Goal: Contribute content: Contribute content

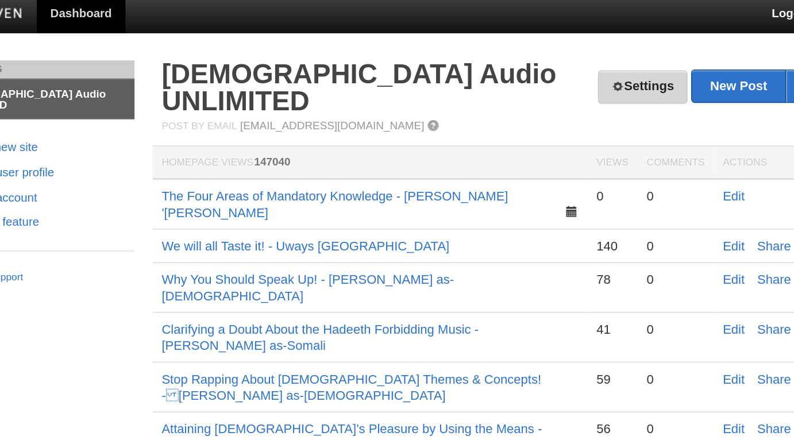
click at [562, 59] on link "Settings" at bounding box center [567, 59] width 57 height 21
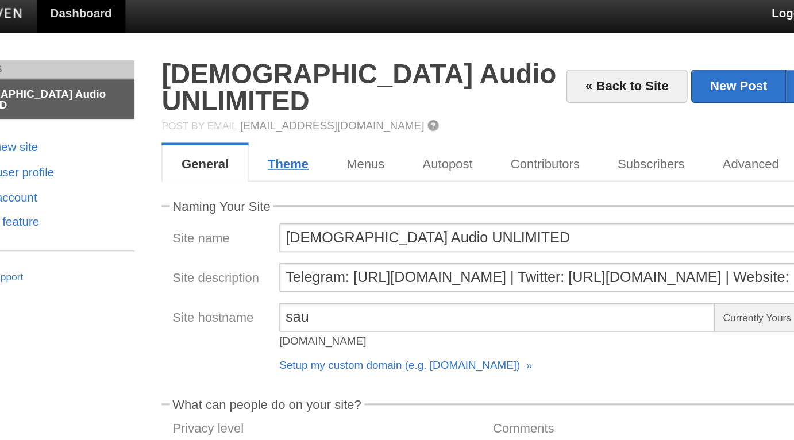
click at [341, 97] on link "Theme" at bounding box center [342, 108] width 50 height 23
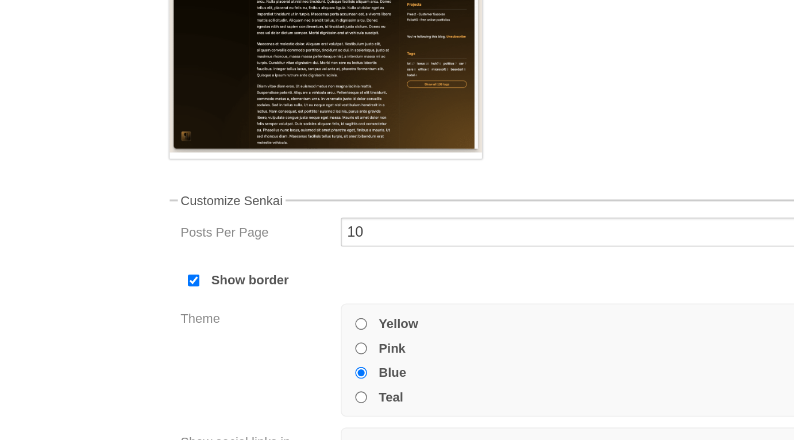
scroll to position [134, 0]
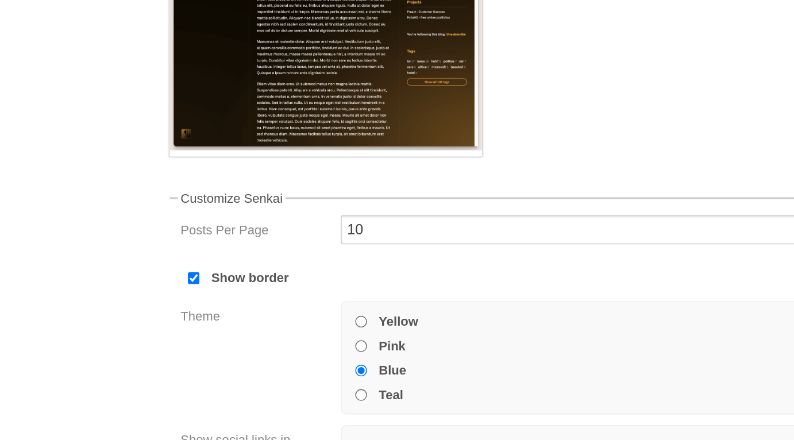
click at [384, 349] on input "Teal" at bounding box center [383, 352] width 7 height 7
radio input "true"
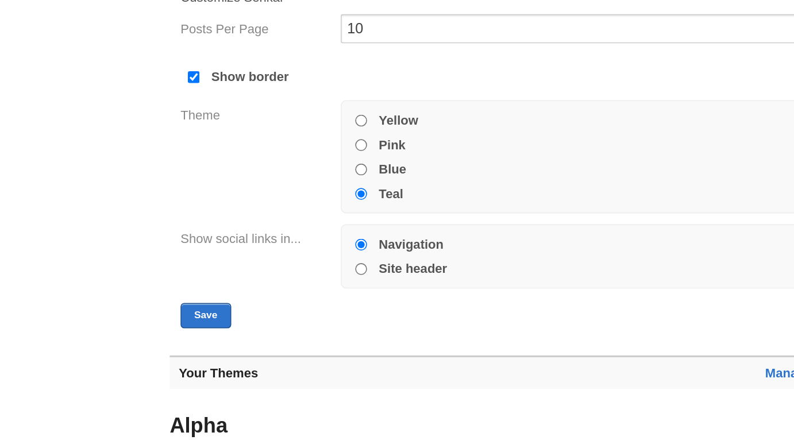
scroll to position [213, 0]
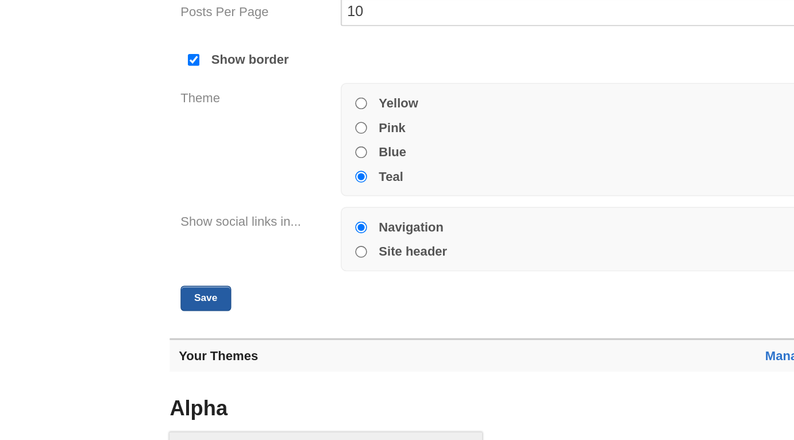
click at [286, 342] on button "Save" at bounding box center [285, 350] width 32 height 16
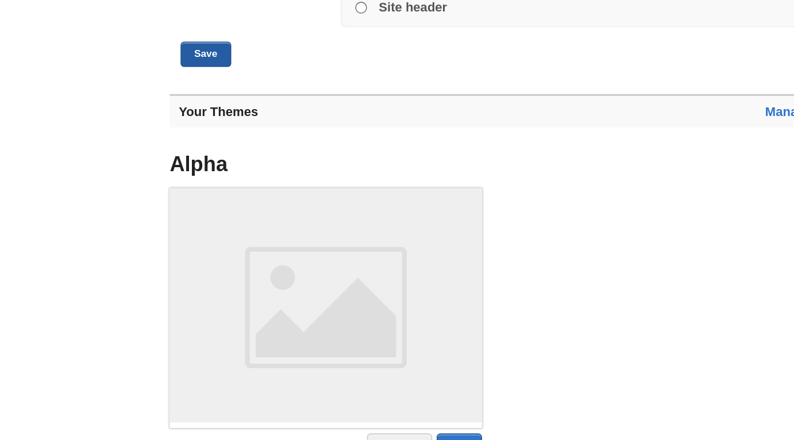
scroll to position [445, 0]
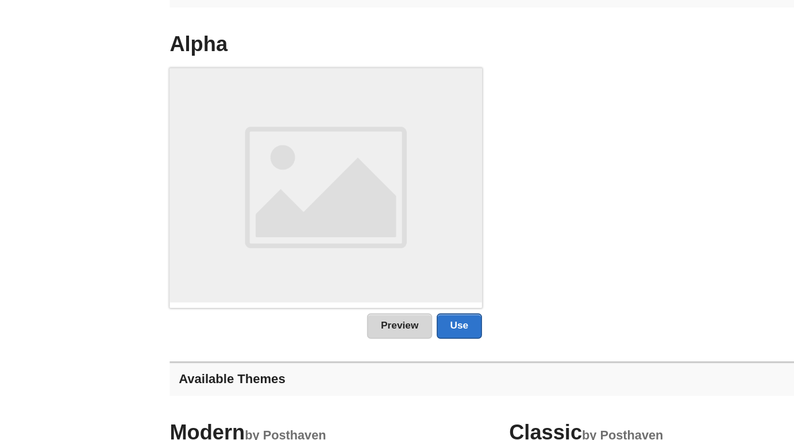
click at [414, 360] on link "Preview" at bounding box center [407, 368] width 41 height 16
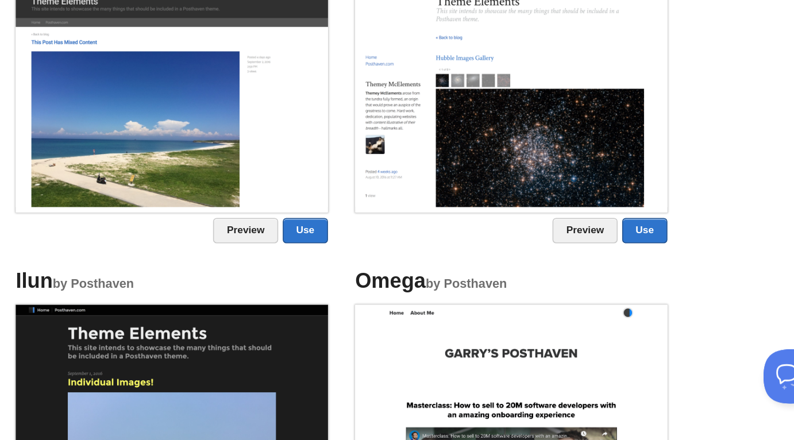
scroll to position [755, 0]
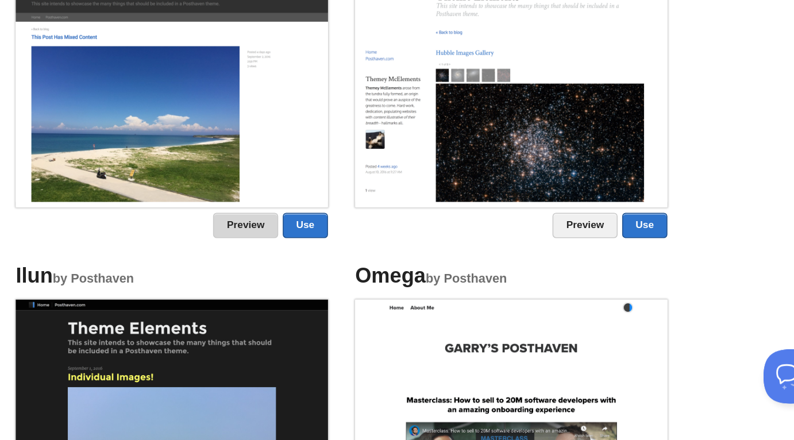
click at [410, 296] on link "Preview" at bounding box center [407, 304] width 41 height 16
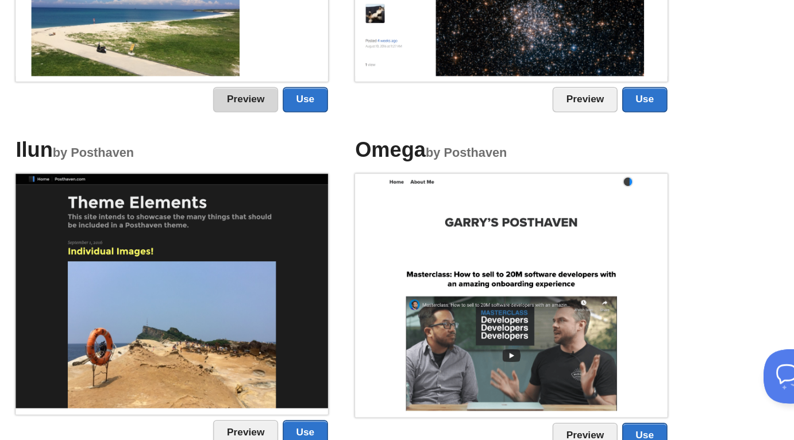
scroll to position [836, 0]
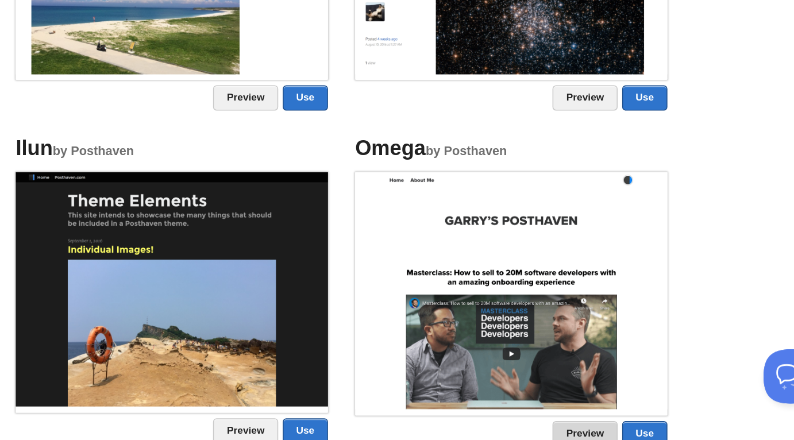
click at [633, 428] on link "Preview" at bounding box center [623, 436] width 41 height 16
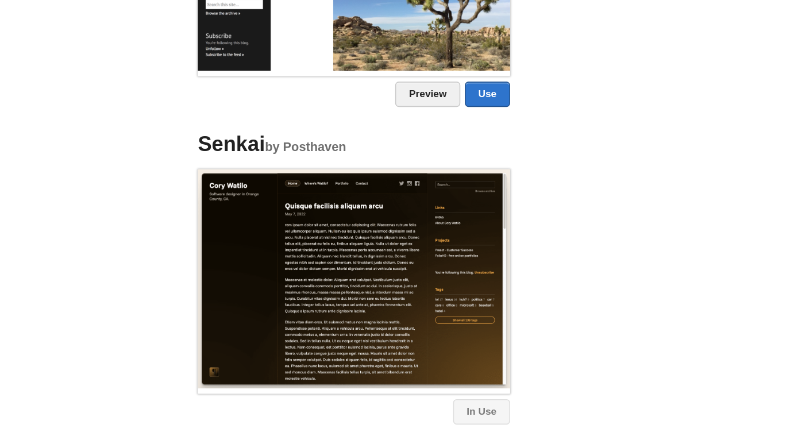
scroll to position [1310, 0]
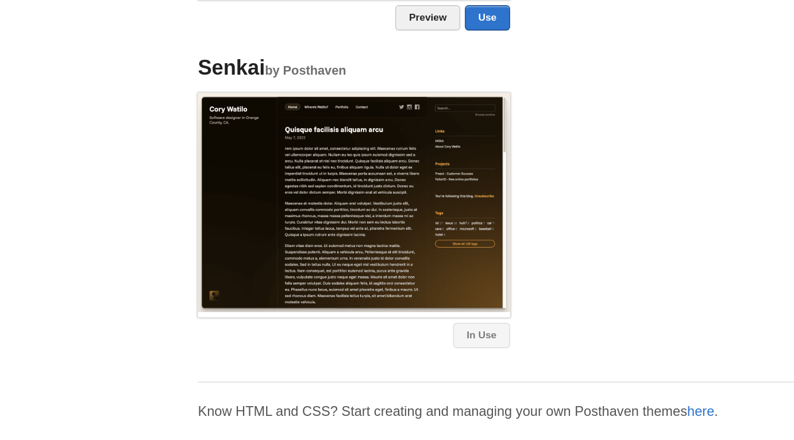
click at [446, 366] on link "In Use" at bounding box center [442, 374] width 36 height 16
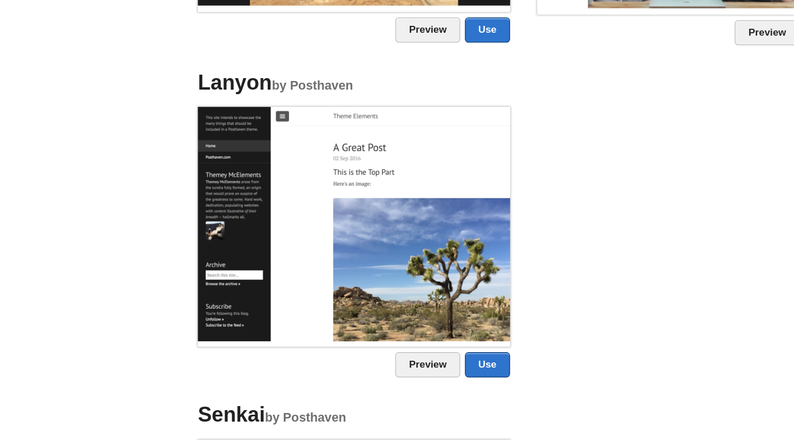
scroll to position [1236, 0]
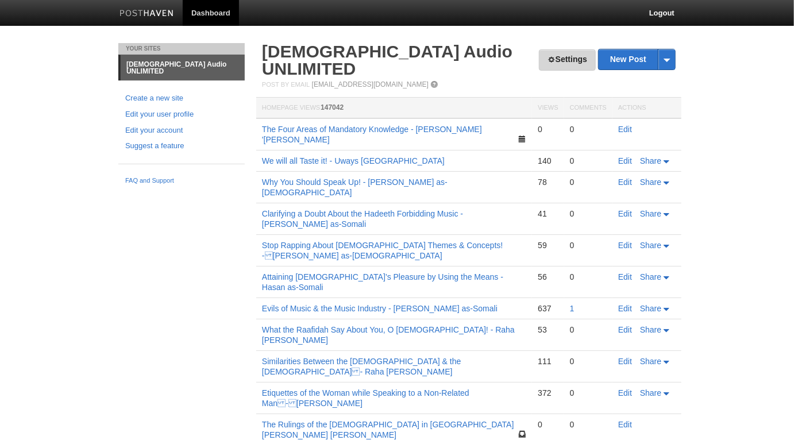
click at [578, 59] on link "Settings" at bounding box center [567, 59] width 57 height 21
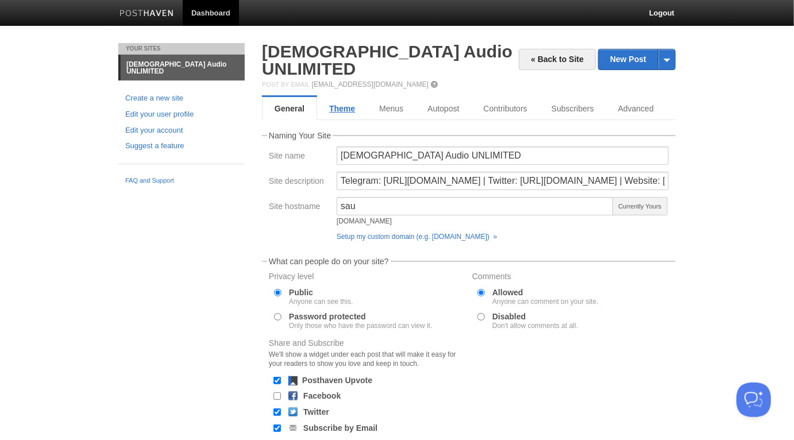
click at [345, 97] on link "Theme" at bounding box center [342, 108] width 50 height 23
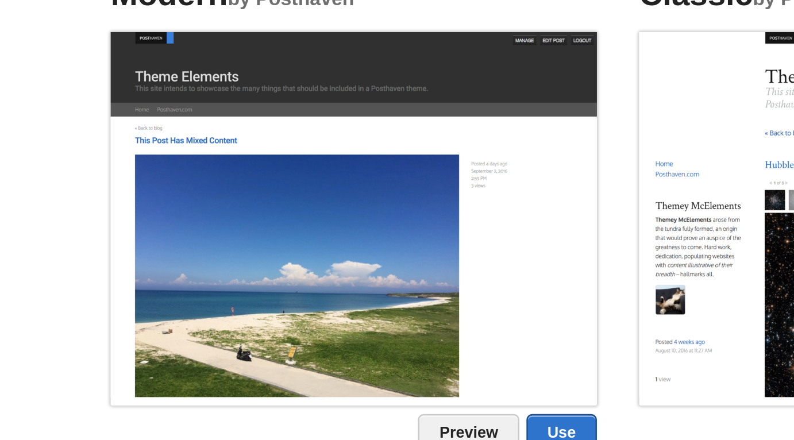
scroll to position [629, 0]
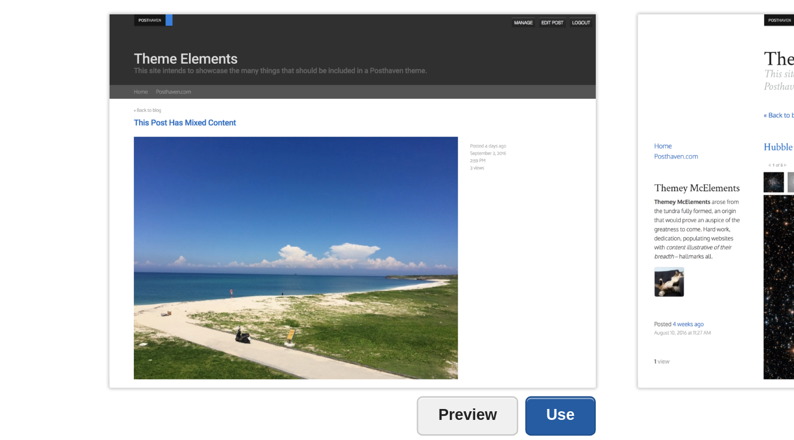
click at [446, 422] on link "Use" at bounding box center [445, 430] width 29 height 16
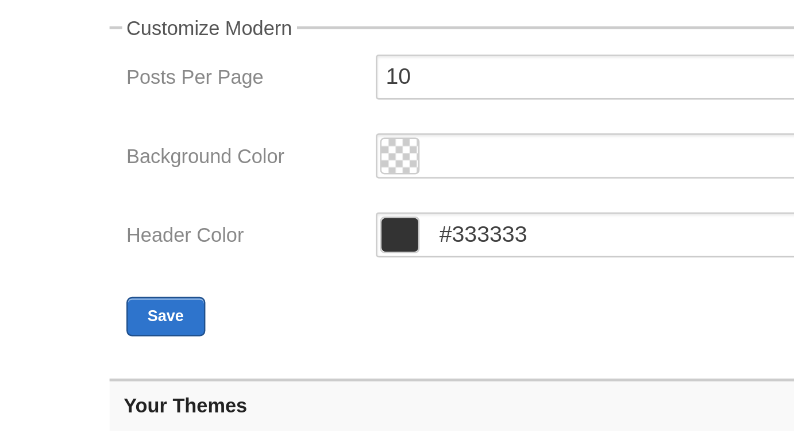
scroll to position [114, 0]
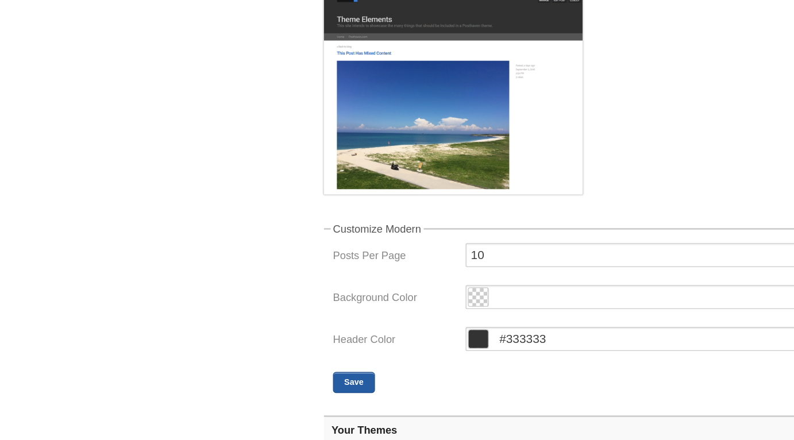
click at [287, 367] on button "Save" at bounding box center [285, 375] width 32 height 16
click at [290, 367] on button "Save" at bounding box center [285, 375] width 32 height 16
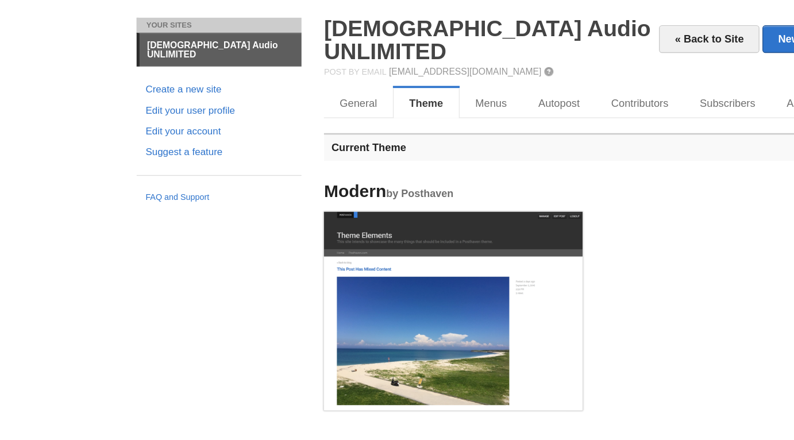
scroll to position [0, 0]
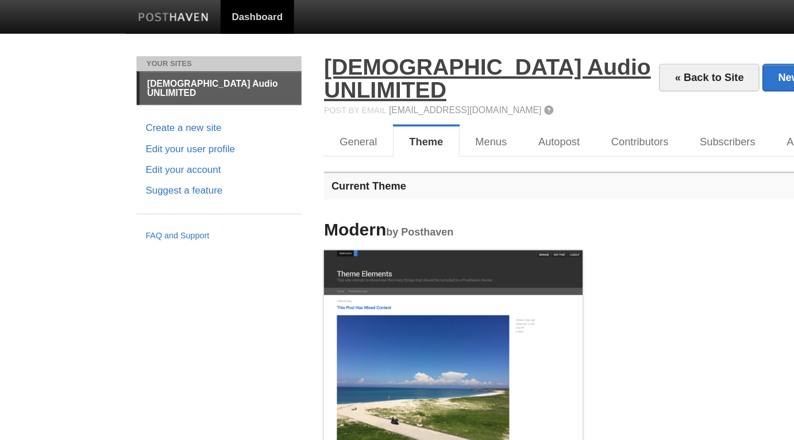
click at [302, 55] on link "[DEMOGRAPHIC_DATA] Audio UNLIMITED" at bounding box center [387, 60] width 250 height 36
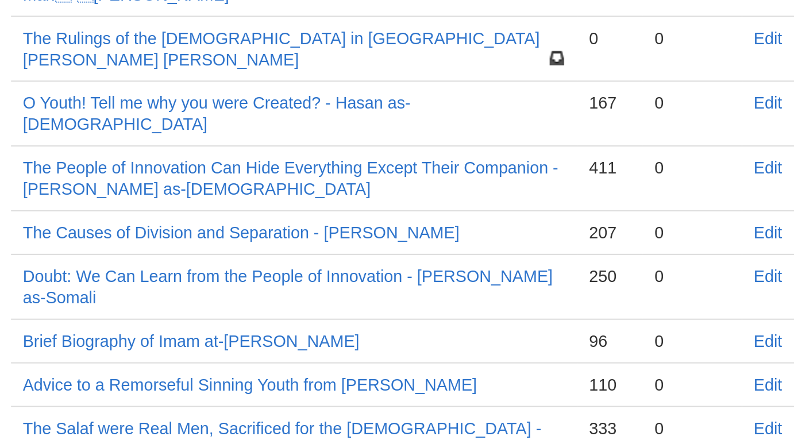
scroll to position [182, 0]
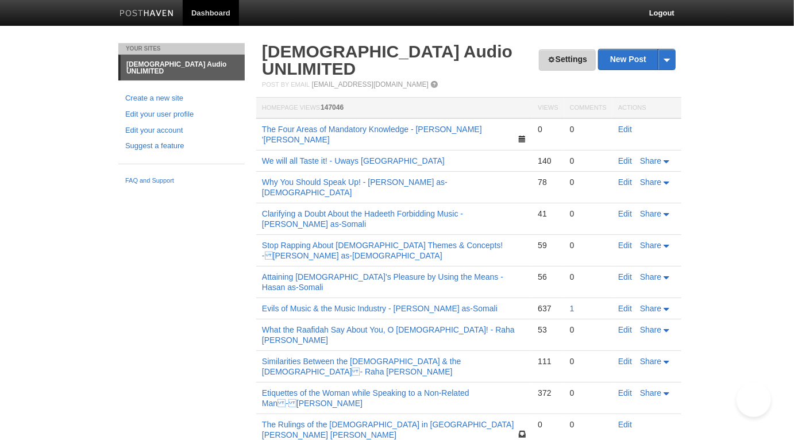
click at [576, 58] on link "Settings" at bounding box center [567, 59] width 57 height 21
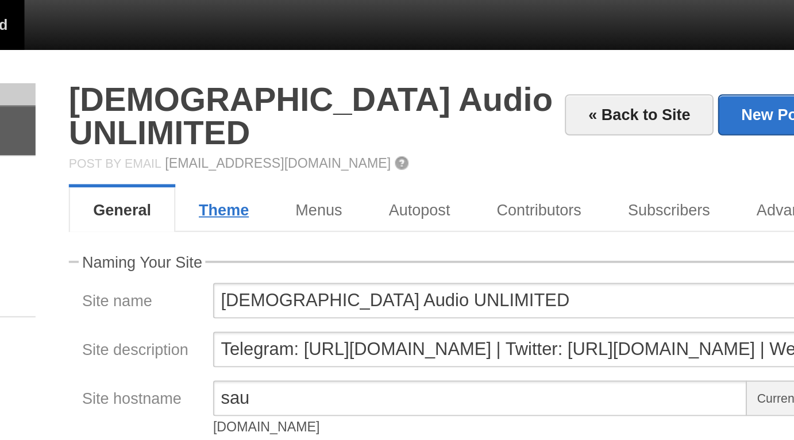
click at [346, 97] on link "Theme" at bounding box center [342, 108] width 50 height 23
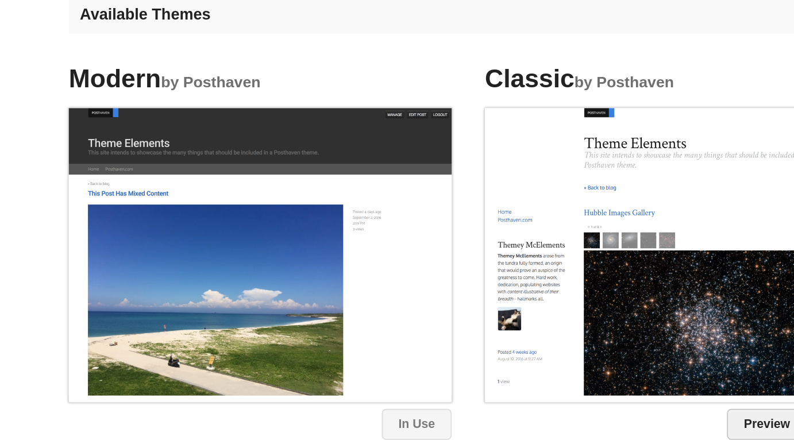
scroll to position [552, 0]
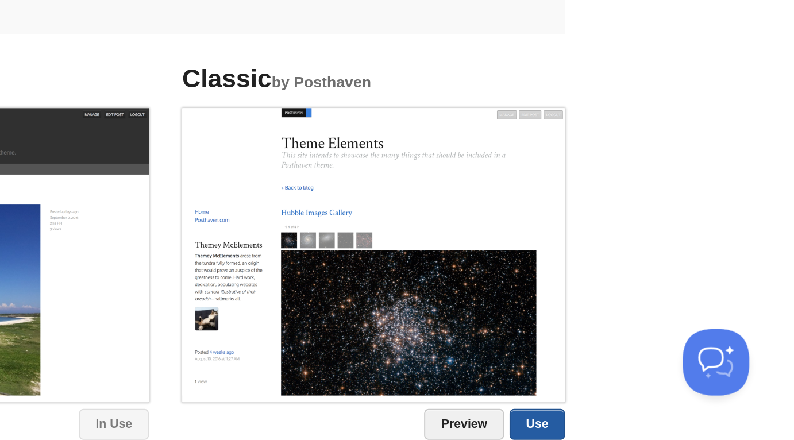
click at [668, 424] on link "Use" at bounding box center [661, 432] width 29 height 16
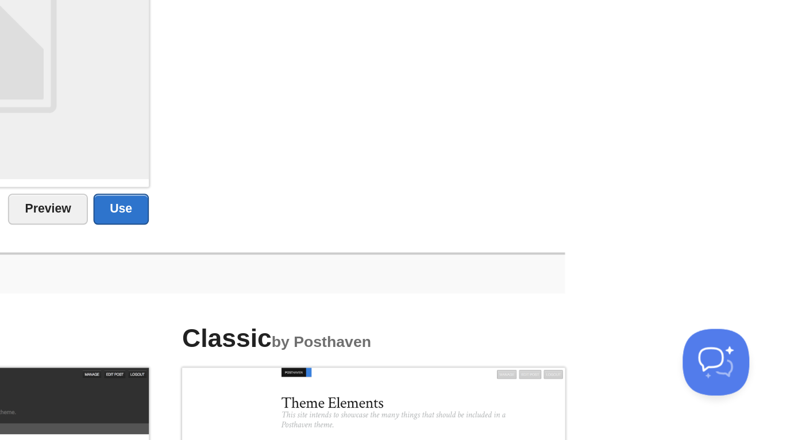
scroll to position [114, 0]
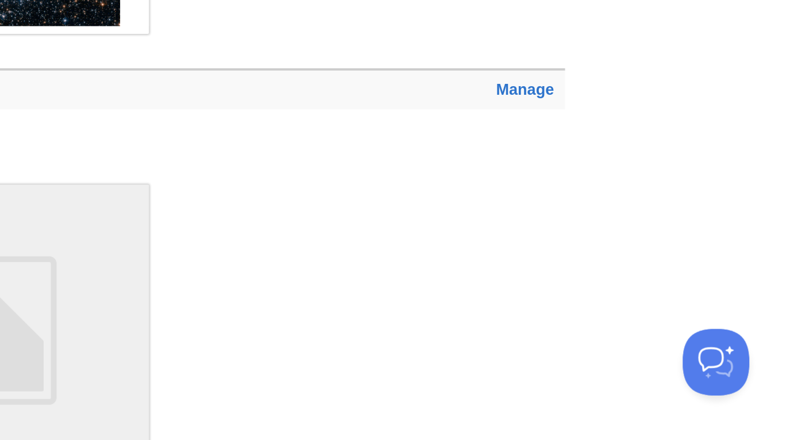
click at [667, 316] on ul "Alpha Preview Use" at bounding box center [468, 382] width 431 height 211
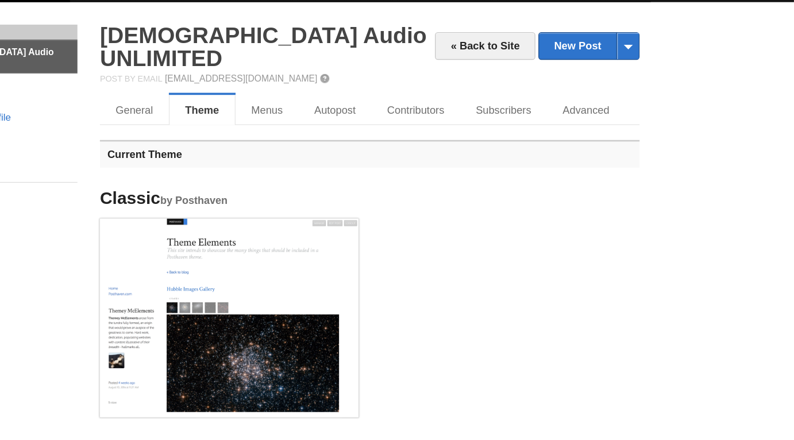
scroll to position [0, 0]
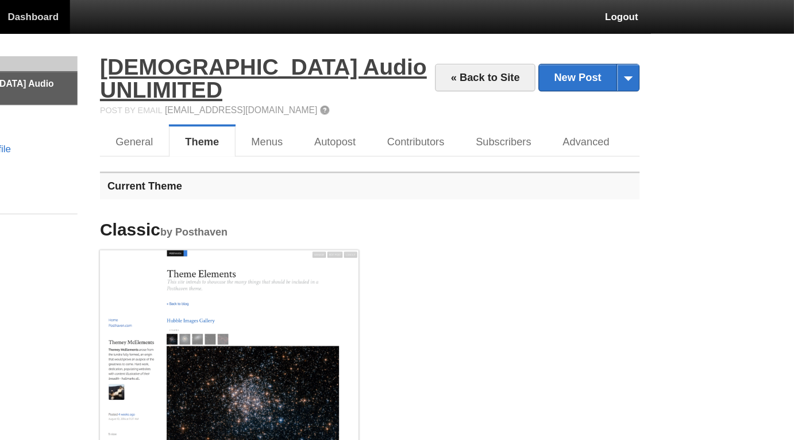
click at [391, 54] on link "[DEMOGRAPHIC_DATA] Audio UNLIMITED" at bounding box center [387, 60] width 250 height 36
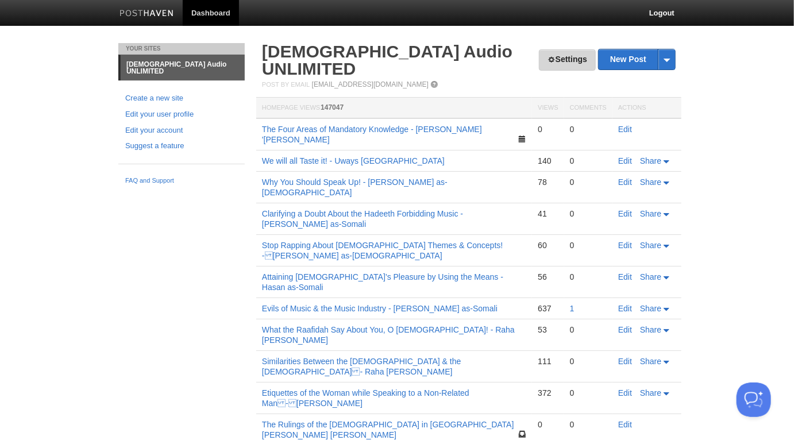
click at [568, 59] on link "Settings" at bounding box center [567, 59] width 57 height 21
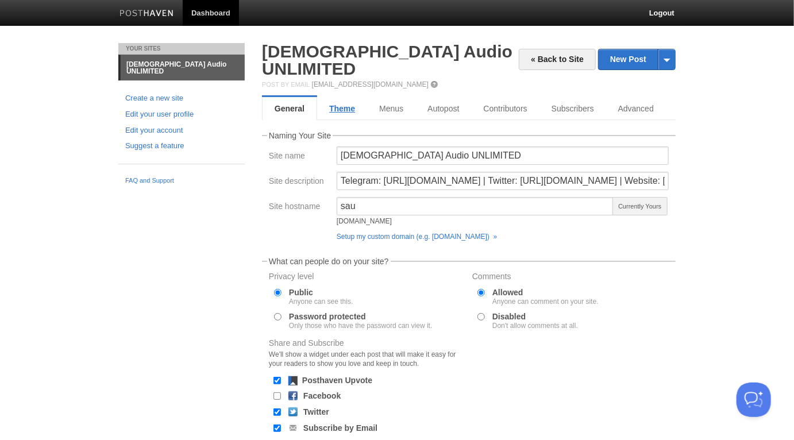
click at [338, 97] on link "Theme" at bounding box center [342, 108] width 50 height 23
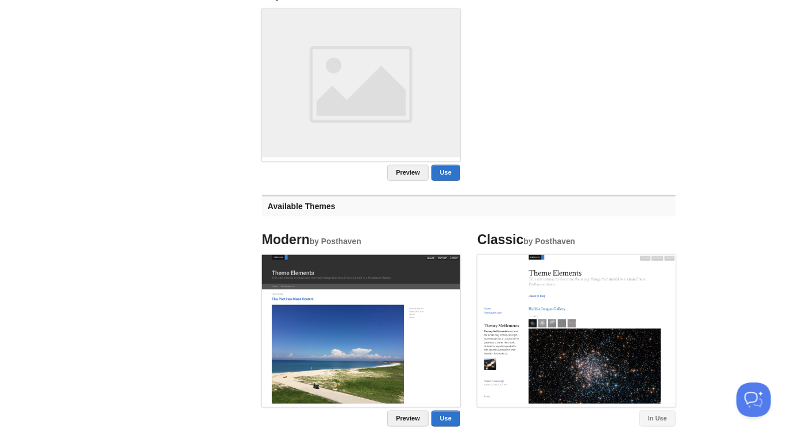
scroll to position [453, 0]
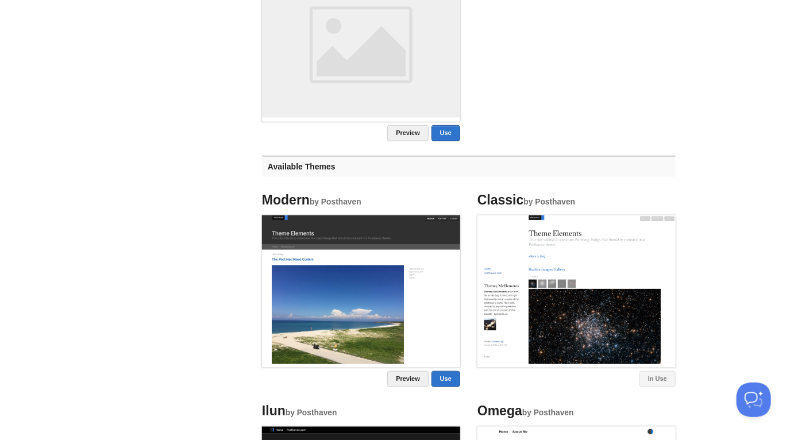
click at [566, 296] on img at bounding box center [576, 289] width 198 height 149
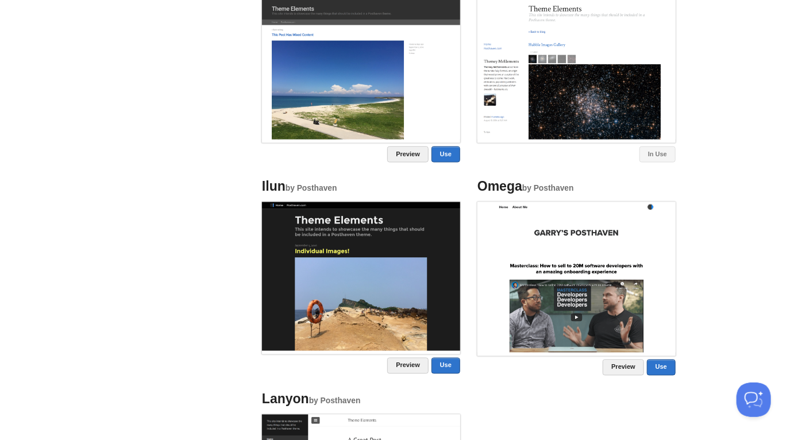
scroll to position [673, 0]
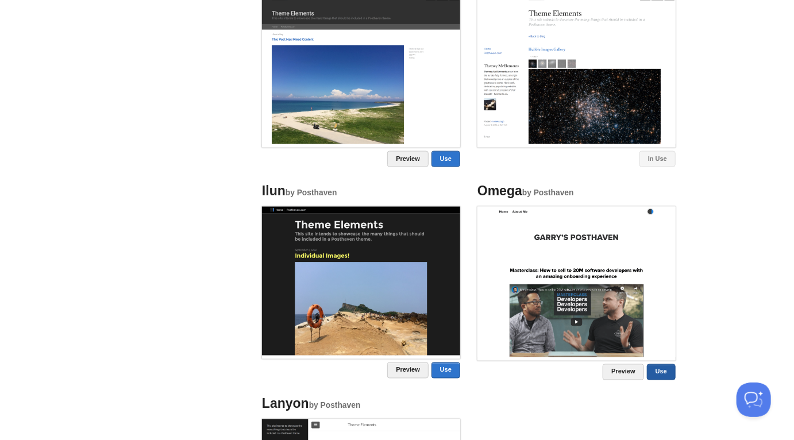
click at [665, 364] on link "Use" at bounding box center [661, 372] width 29 height 16
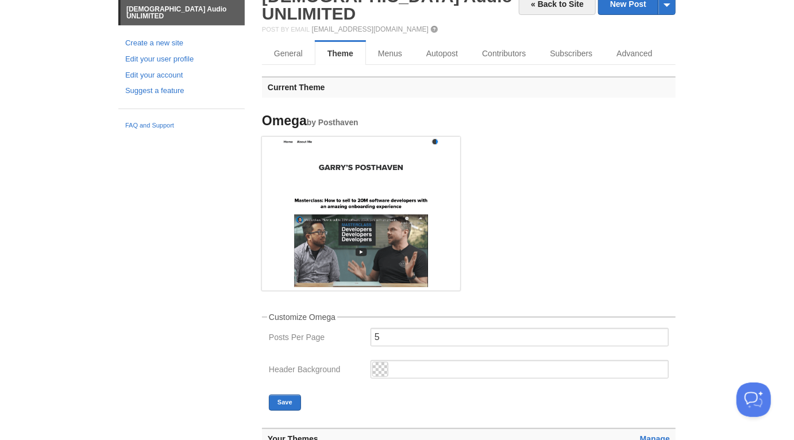
scroll to position [0, 0]
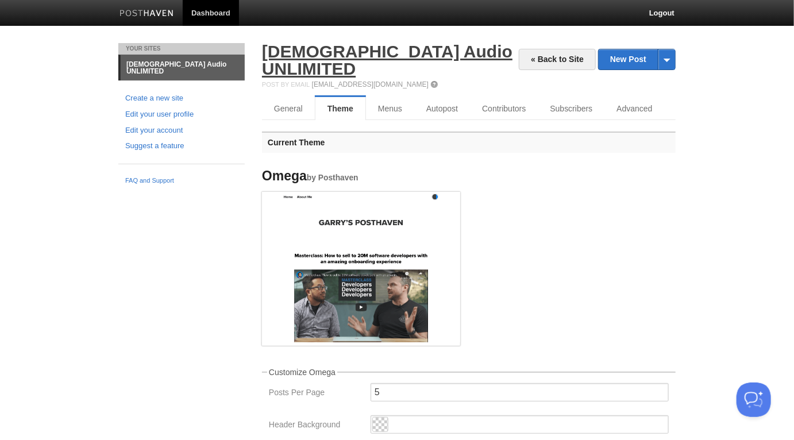
click at [427, 48] on link "[DEMOGRAPHIC_DATA] Audio UNLIMITED" at bounding box center [387, 60] width 250 height 36
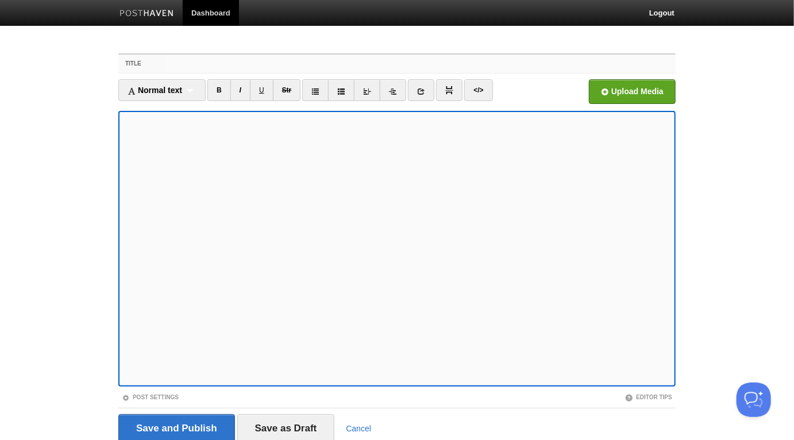
click at [223, 65] on input "Title" at bounding box center [420, 64] width 511 height 18
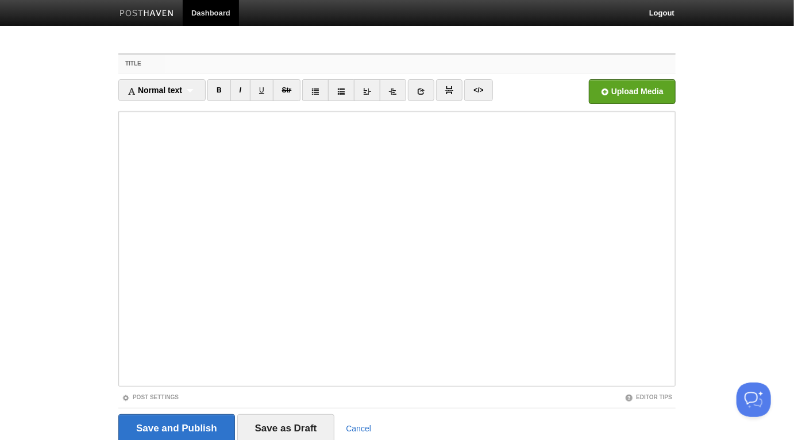
paste input "The Innovation is a Going Astray[PERSON_NAME](رحمه الله تعالى رحمة واسعة)"
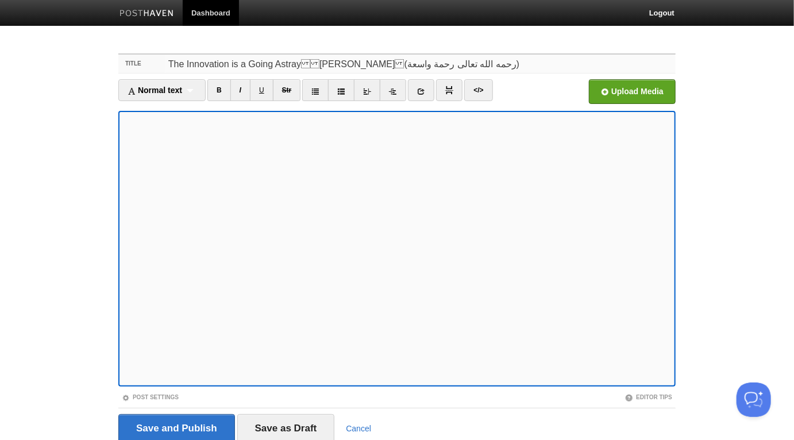
click at [298, 64] on input "The Innovation is a Going AstrayAbu Uwais Abdullah Ali(رحمه الله تعالى رحمة …" at bounding box center [420, 64] width 511 height 18
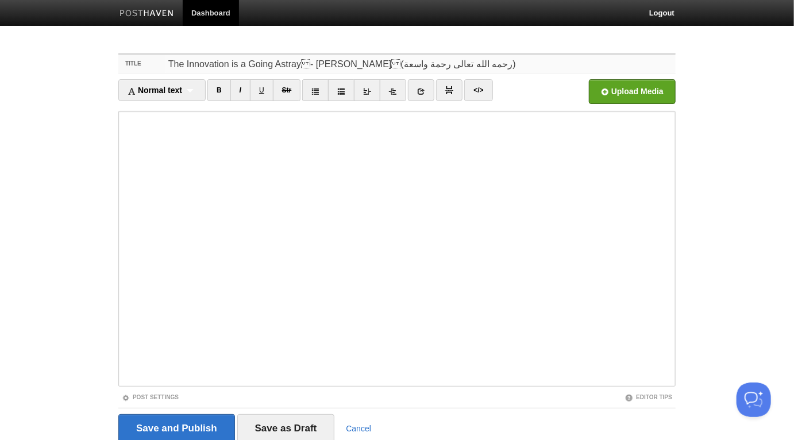
click at [401, 66] on input "The Innovation is a Going Astray- Abu Uwais Abdullah Ali(رحمه الله تعالى رحمة…" at bounding box center [420, 64] width 511 height 18
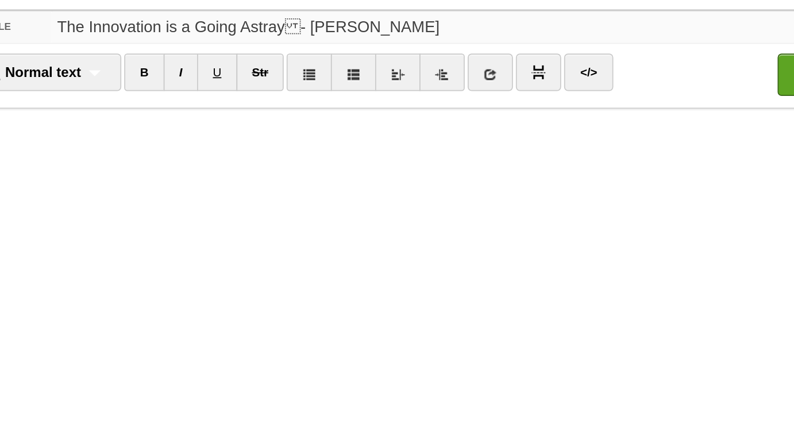
type input "The Innovation is a Going Astray- [PERSON_NAME]"
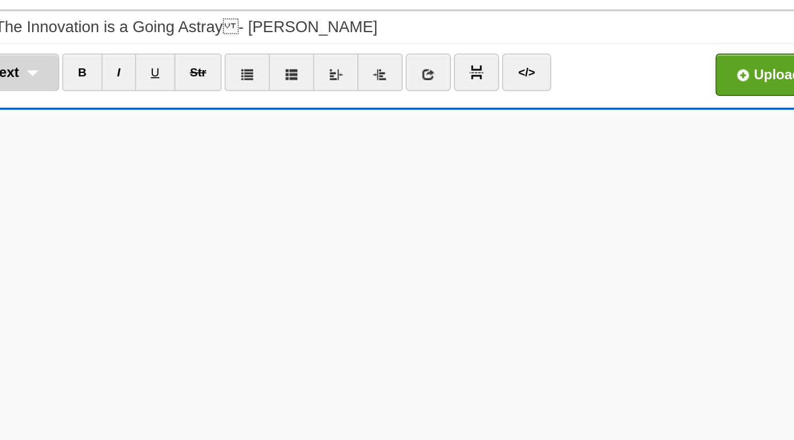
click at [199, 91] on div "Normal text Normal text Heading 1 Heading 2 Heading 3" at bounding box center [161, 90] width 87 height 22
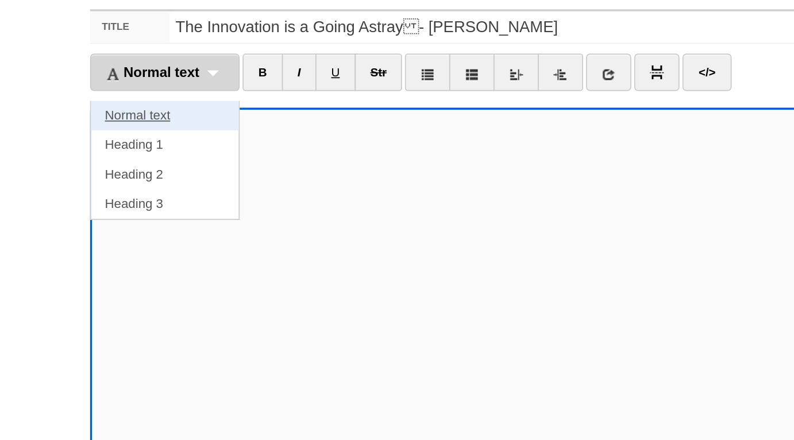
click at [133, 114] on link "Normal text" at bounding box center [162, 115] width 86 height 17
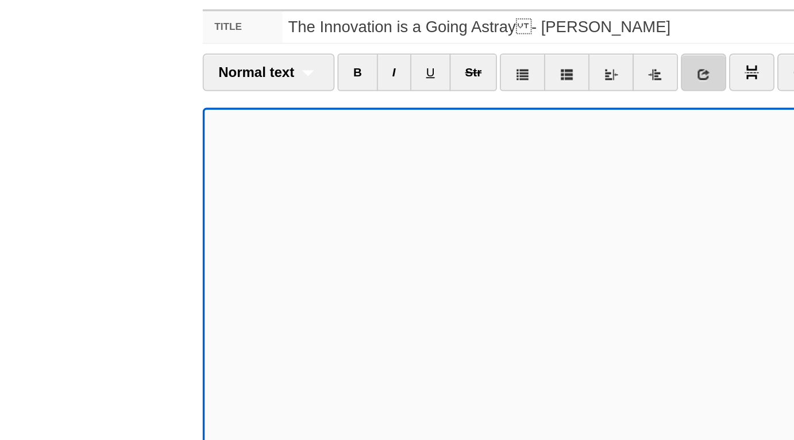
click at [410, 91] on icon at bounding box center [411, 91] width 8 height 8
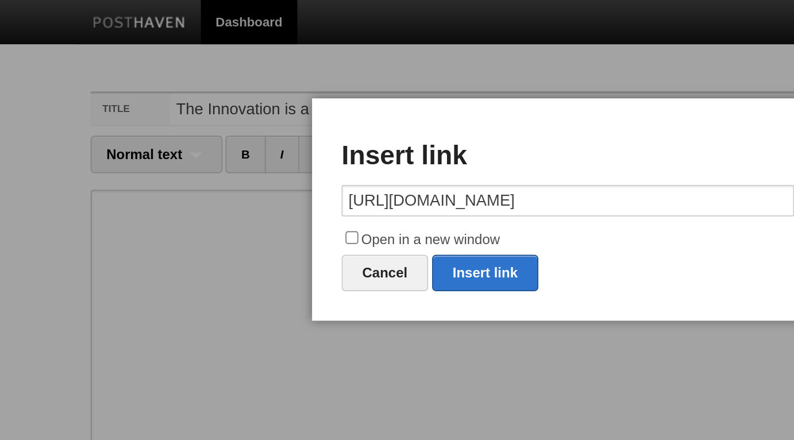
scroll to position [0, 152]
type input "https://abukhadeejah.com/what-is-innovation-bidah-its-categories-prayer-behind-…"
click at [326, 135] on label "Open in a new window" at bounding box center [397, 140] width 264 height 14
click at [275, 135] on input "Open in a new window" at bounding box center [270, 138] width 7 height 7
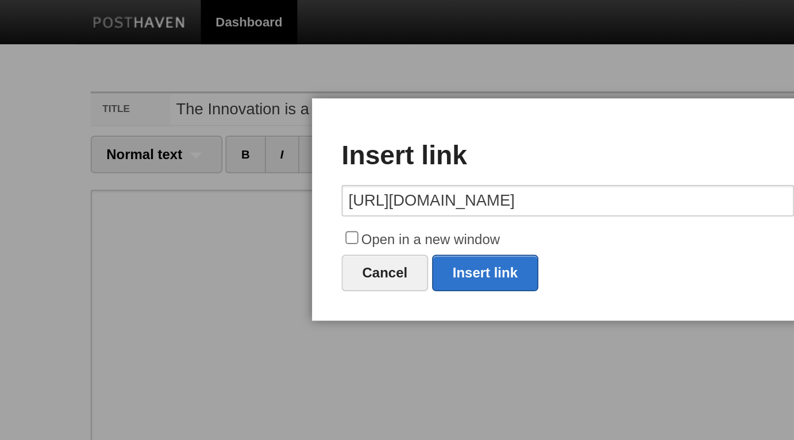
checkbox input "true"
click at [348, 156] on link "Insert link" at bounding box center [349, 159] width 62 height 21
type input "https://"
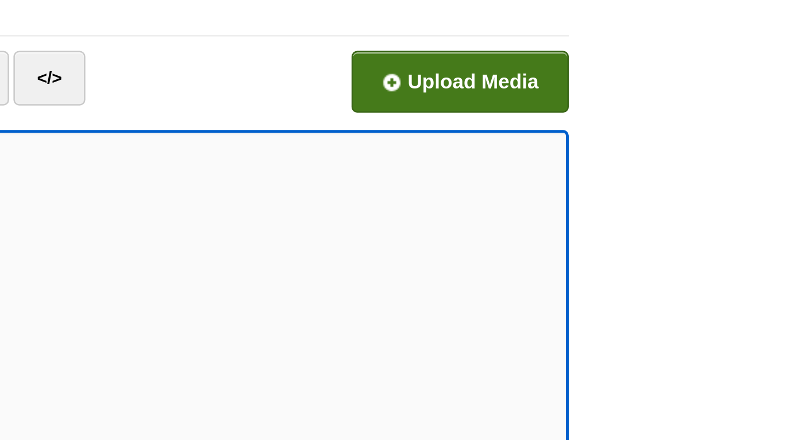
click at [653, 92] on input "file" at bounding box center [286, 94] width 870 height 59
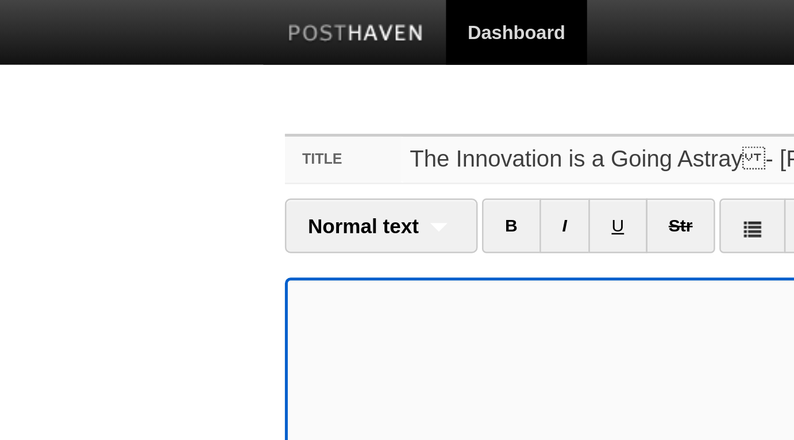
click at [191, 64] on input "The Innovation is a Going Astray- Abu Uwais Abdullah Ali" at bounding box center [420, 64] width 511 height 18
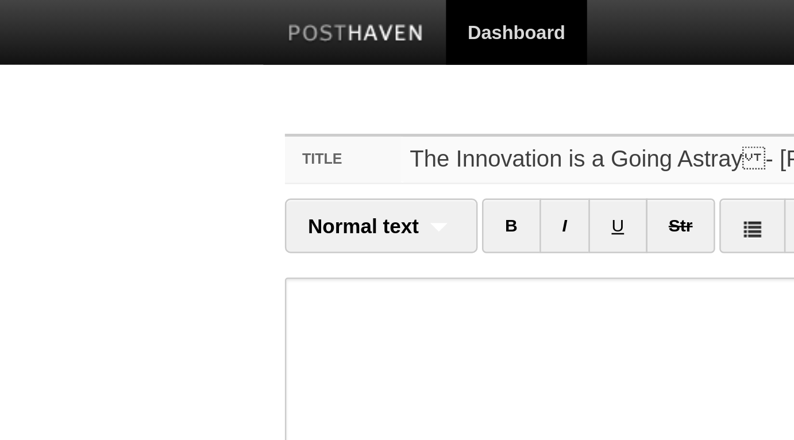
click at [191, 64] on input "The Innovation is a Going Astray- Abu Uwais Abdullah Ali" at bounding box center [420, 64] width 511 height 18
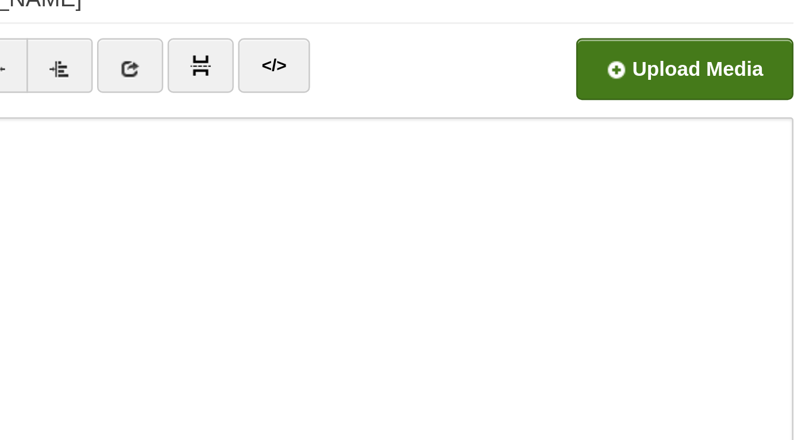
click at [627, 91] on input "file" at bounding box center [286, 94] width 870 height 59
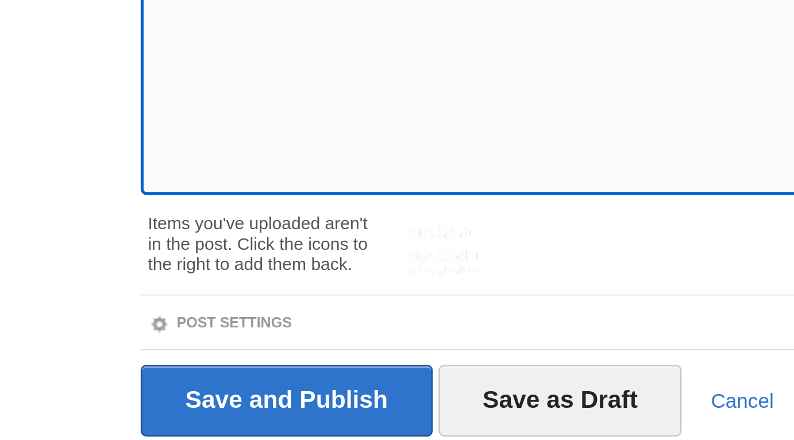
scroll to position [44, 0]
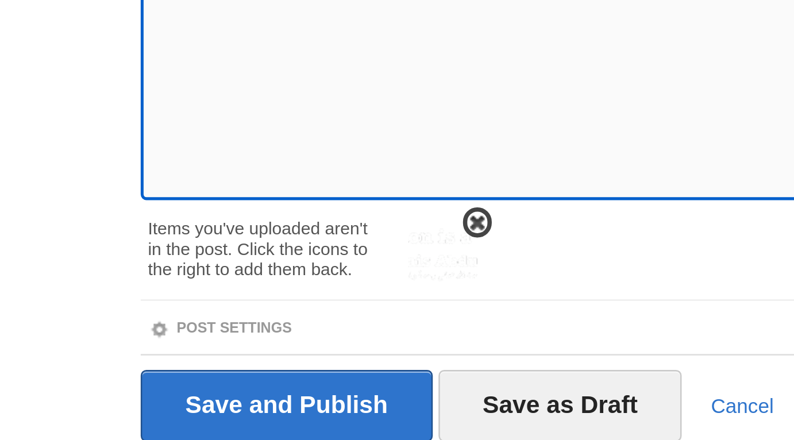
click at [252, 351] on span at bounding box center [253, 352] width 8 height 8
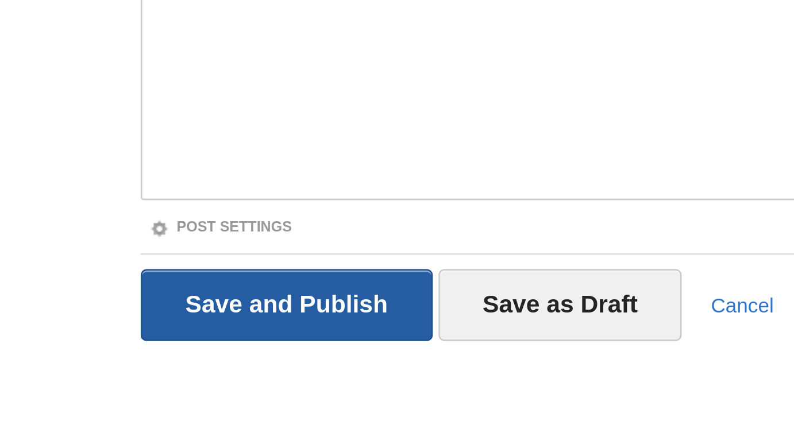
click at [209, 386] on input "Save and Publish" at bounding box center [176, 385] width 117 height 29
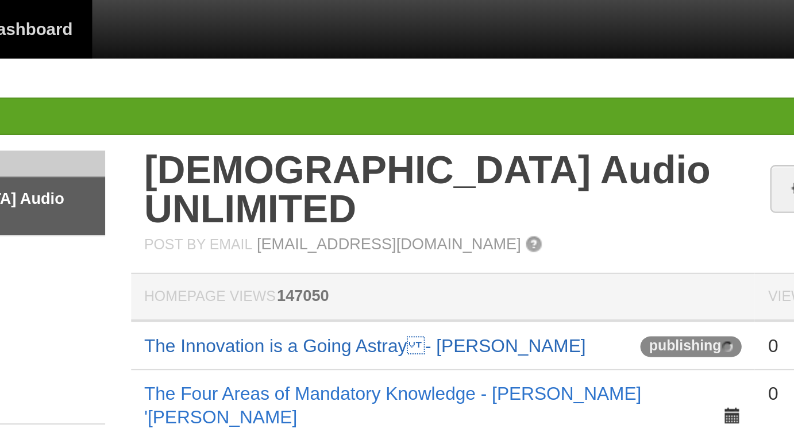
click at [281, 148] on link "The Innovation is a Going Astray- Abu Uwais Abdullah Ali" at bounding box center [359, 152] width 195 height 9
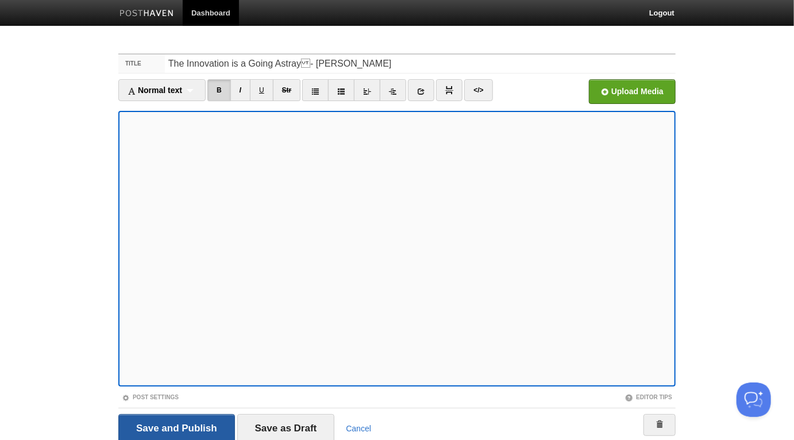
click at [181, 423] on input "Save and Publish" at bounding box center [176, 428] width 117 height 29
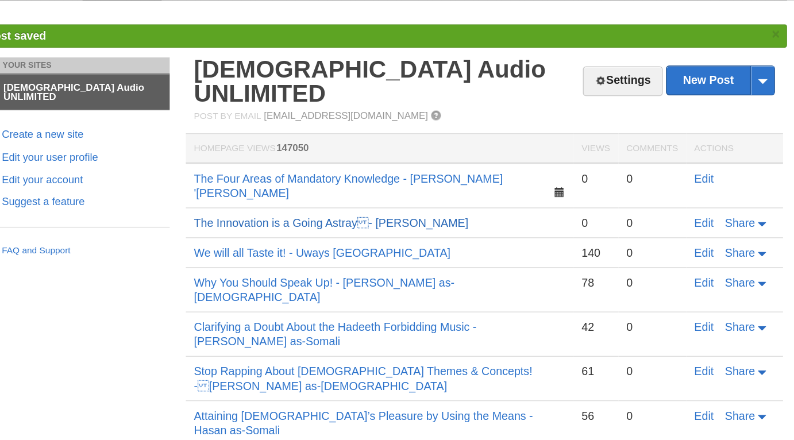
click at [422, 180] on link "The Innovation is a Going Astray- [PERSON_NAME]" at bounding box center [359, 184] width 195 height 9
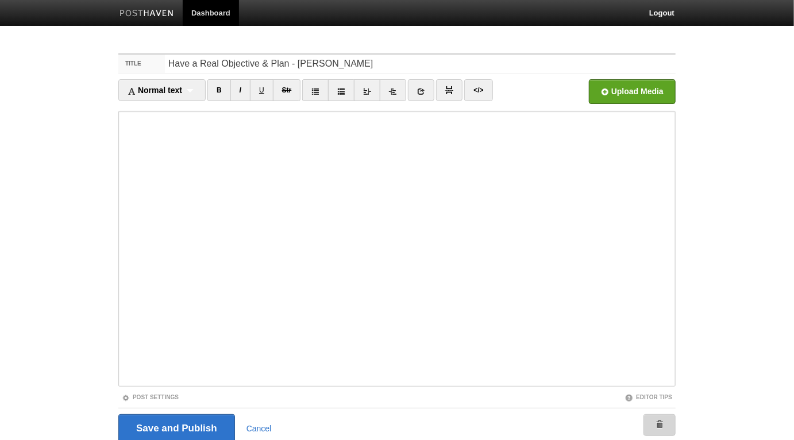
click at [661, 423] on span at bounding box center [660, 425] width 8 height 8
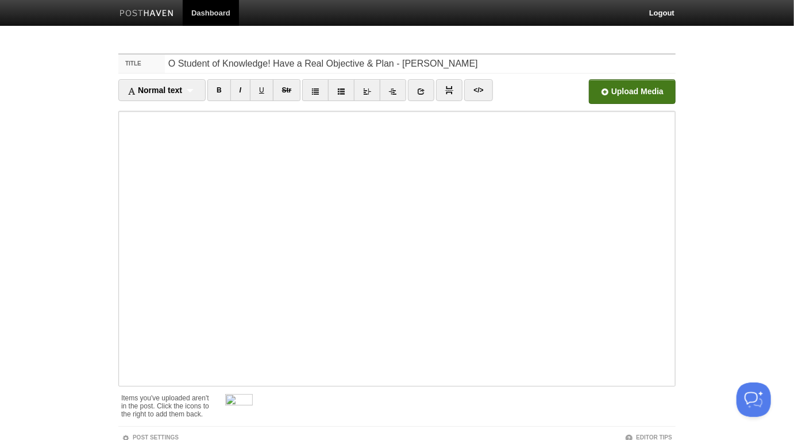
click at [611, 90] on input "file" at bounding box center [286, 94] width 870 height 59
click at [573, 90] on link "Screenshot [DATE] 05.34.15-min.png 2.96 MB Cancel" at bounding box center [562, 91] width 41 height 25
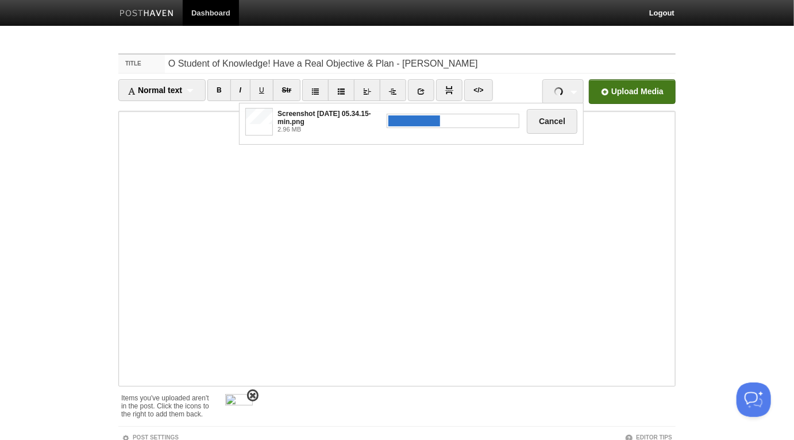
click at [253, 392] on span at bounding box center [253, 396] width 8 height 8
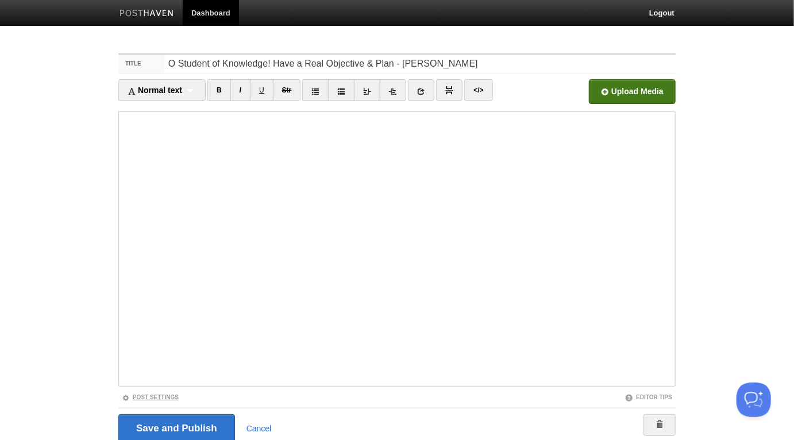
click at [150, 394] on link "Post Settings" at bounding box center [150, 397] width 57 height 6
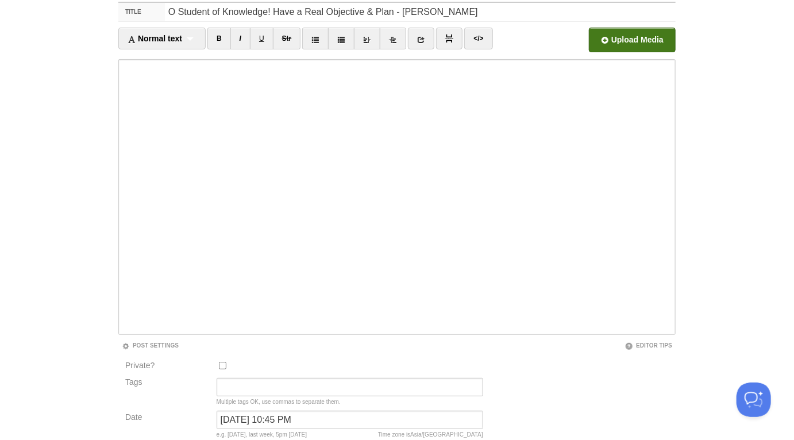
scroll to position [140, 0]
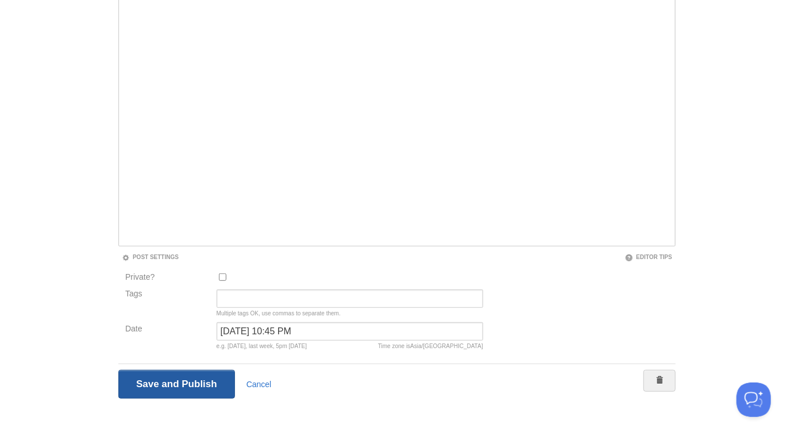
click at [165, 376] on input "Save and Publish" at bounding box center [176, 384] width 117 height 29
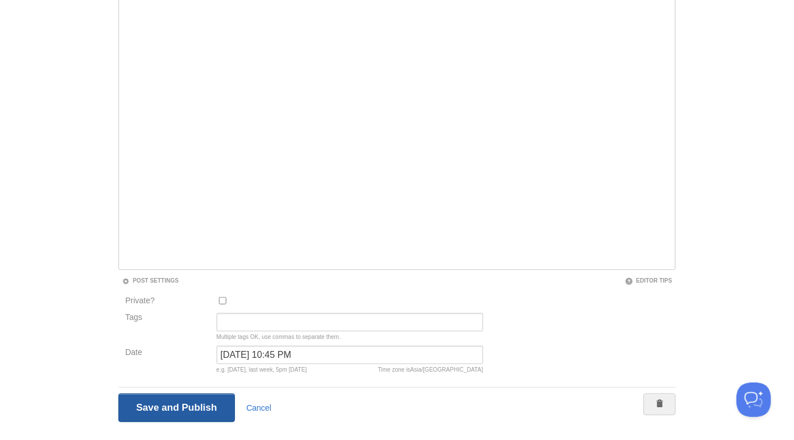
scroll to position [43, 0]
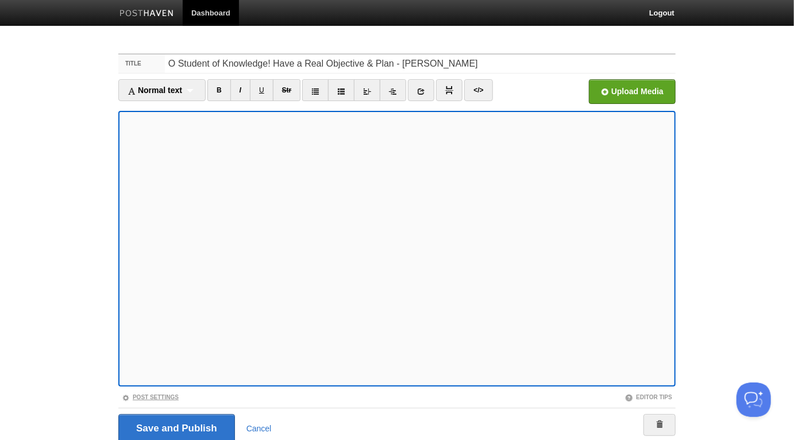
click at [165, 396] on link "Post Settings" at bounding box center [150, 397] width 57 height 6
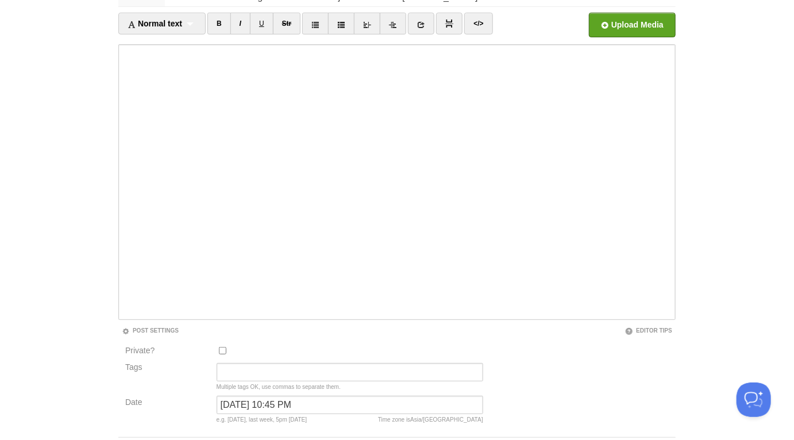
scroll to position [140, 0]
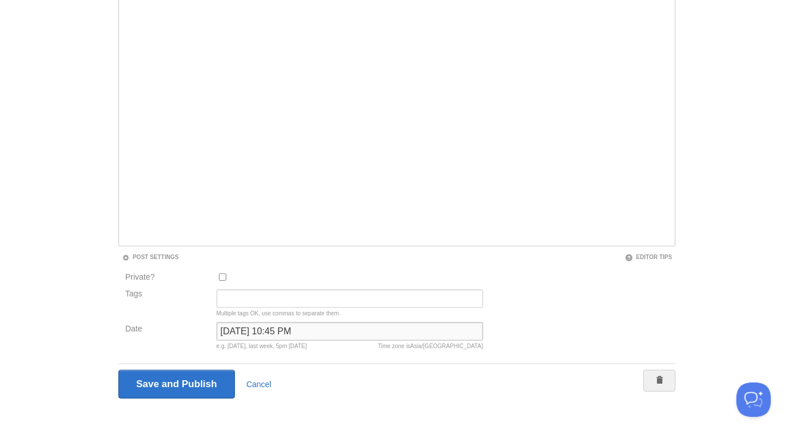
click at [293, 327] on input "[DATE] 10:45 PM" at bounding box center [350, 331] width 267 height 18
click at [293, 327] on input "February 1, 2025 at 10:45 PM" at bounding box center [350, 331] width 267 height 18
type input "now"
click at [118, 370] on input "Save and Publish" at bounding box center [176, 384] width 117 height 29
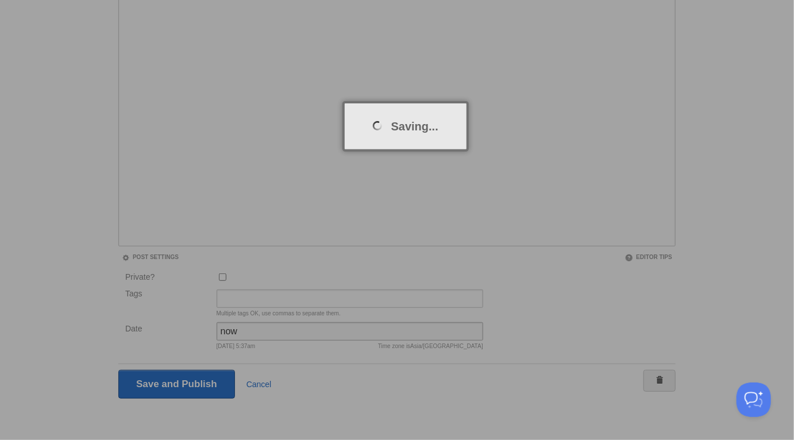
scroll to position [43, 0]
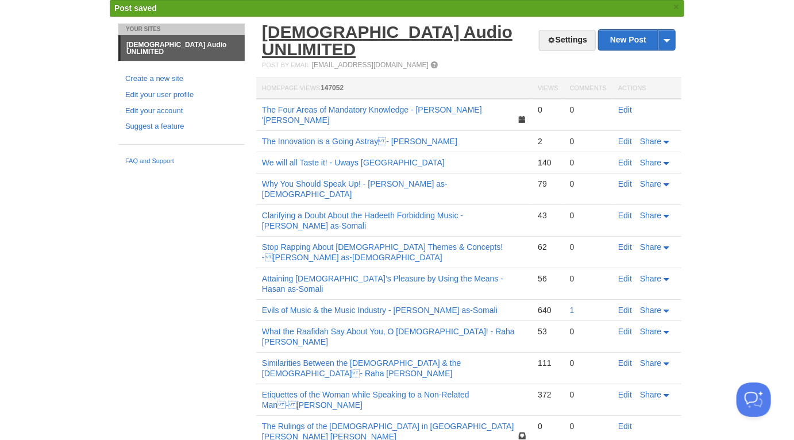
click at [365, 33] on link "[DEMOGRAPHIC_DATA] Audio UNLIMITED" at bounding box center [387, 40] width 250 height 36
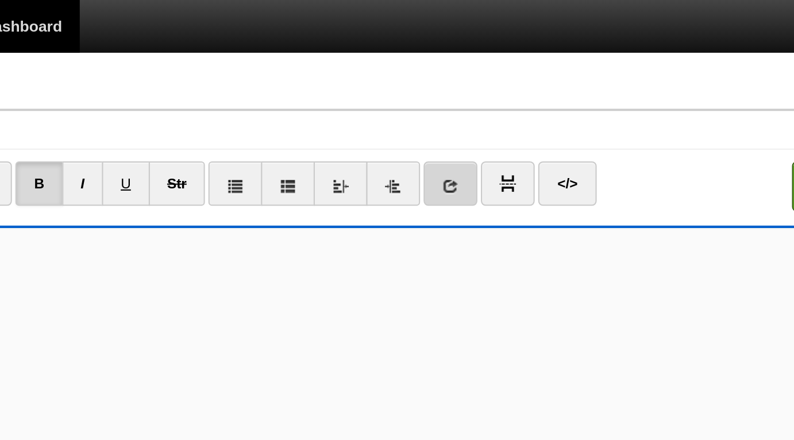
click at [423, 91] on icon at bounding box center [421, 91] width 8 height 8
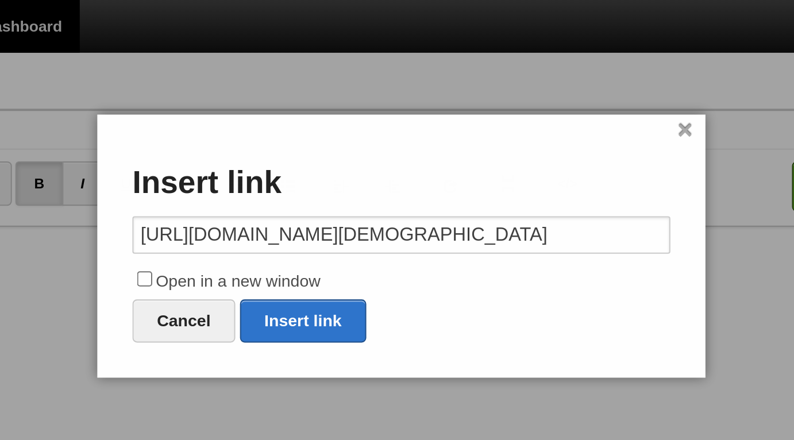
scroll to position [0, 220]
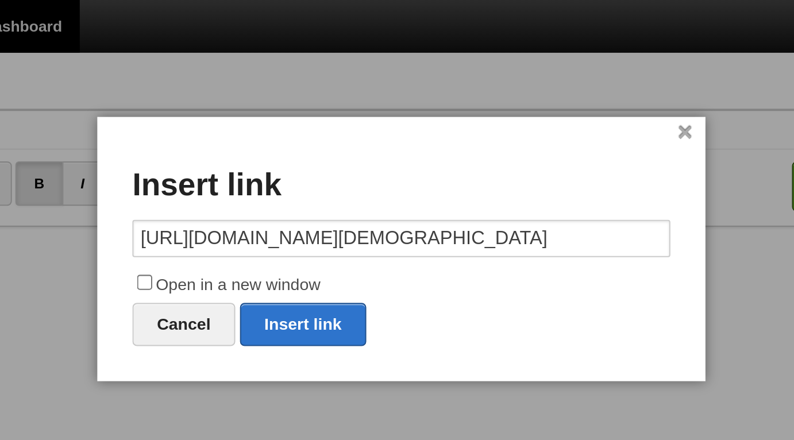
type input "https://soundcloud.com/germantown-masjid/let-us-make-a-change-14-year-old-boy-k…"
click at [354, 137] on label "Open in a new window" at bounding box center [397, 140] width 264 height 14
click at [275, 137] on input "Open in a new window" at bounding box center [270, 138] width 7 height 7
checkbox input "true"
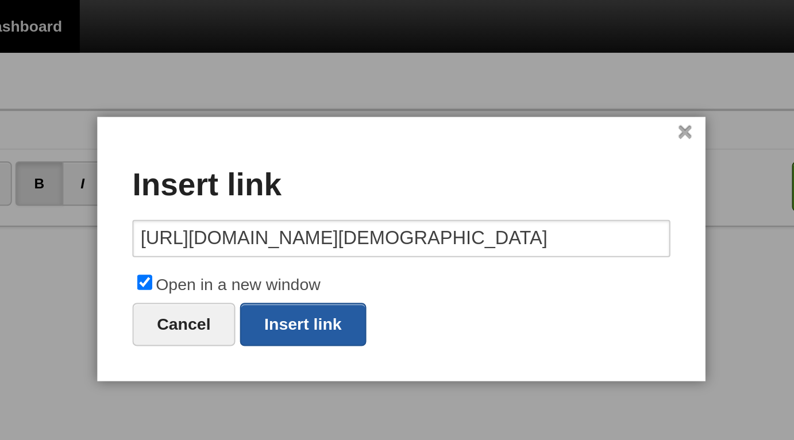
click at [359, 153] on link "Insert link" at bounding box center [349, 159] width 62 height 21
type input "https://"
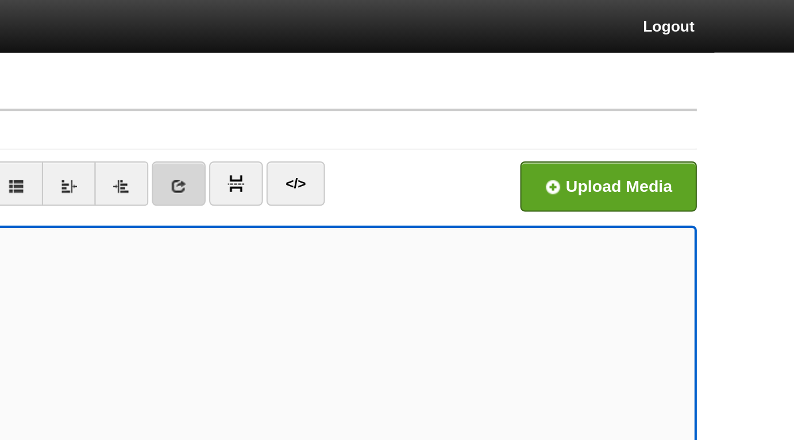
click at [420, 92] on icon at bounding box center [421, 91] width 8 height 8
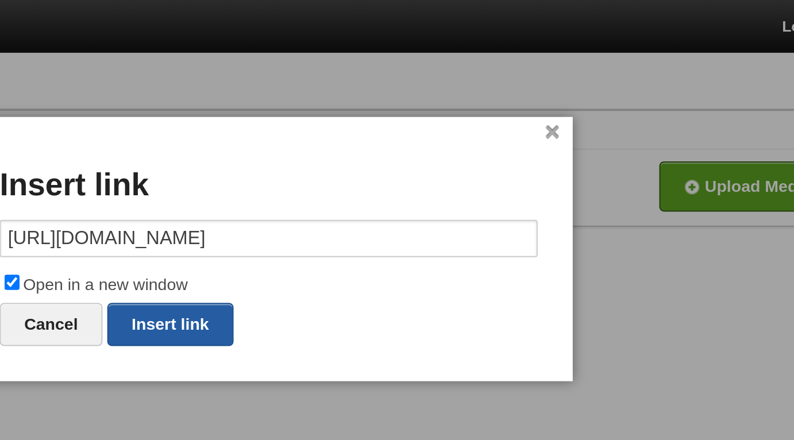
click at [364, 157] on link "Insert link" at bounding box center [349, 159] width 62 height 21
type input "https://"
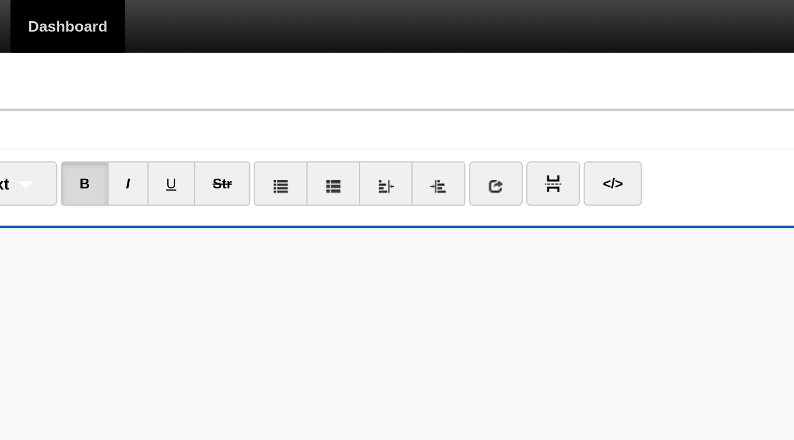
click at [423, 94] on icon at bounding box center [421, 91] width 8 height 8
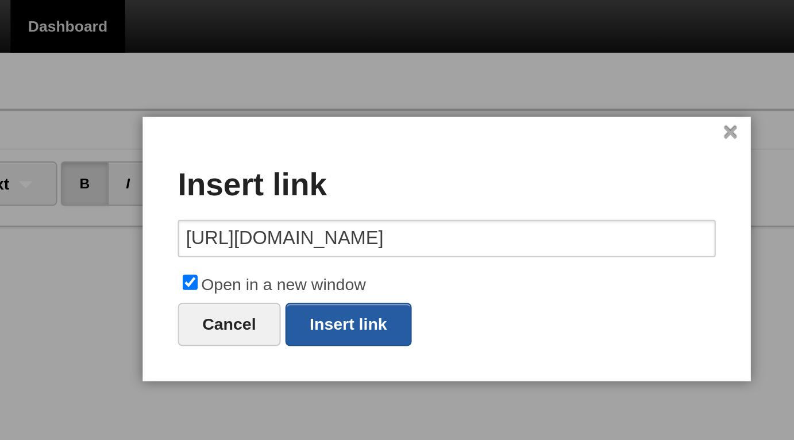
click at [345, 165] on link "Insert link" at bounding box center [349, 159] width 62 height 21
type input "https://"
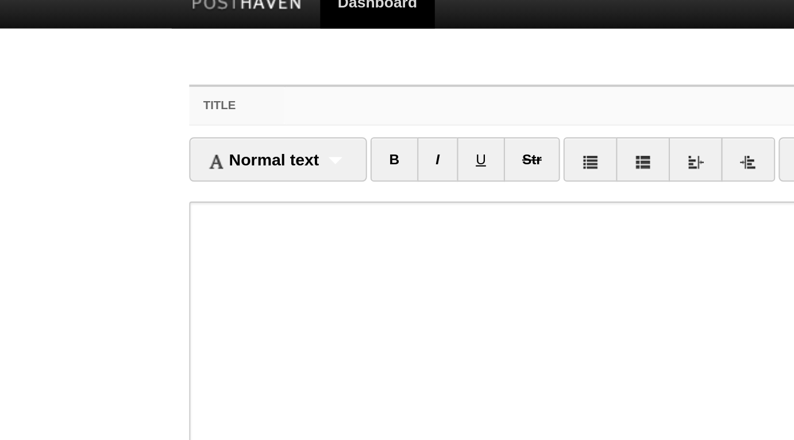
click at [191, 63] on input "Title" at bounding box center [420, 64] width 511 height 18
paste input "Bring About Change in Our Children! - Hasan as-Somali"
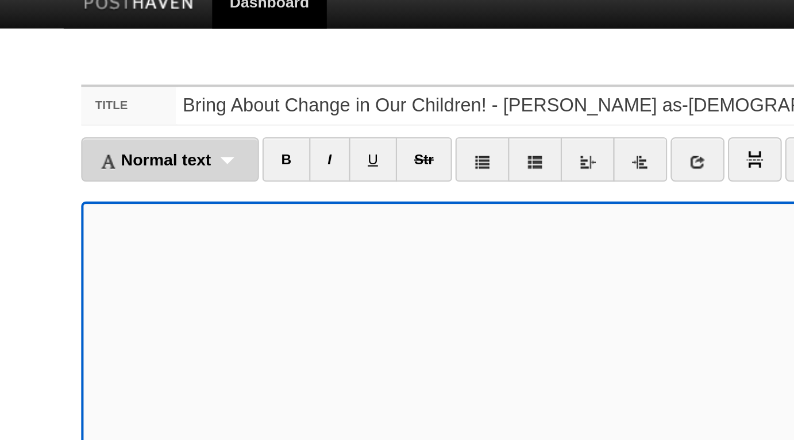
click at [182, 80] on div "Normal text Normal text Heading 1 Heading 2 Heading 3" at bounding box center [161, 90] width 87 height 22
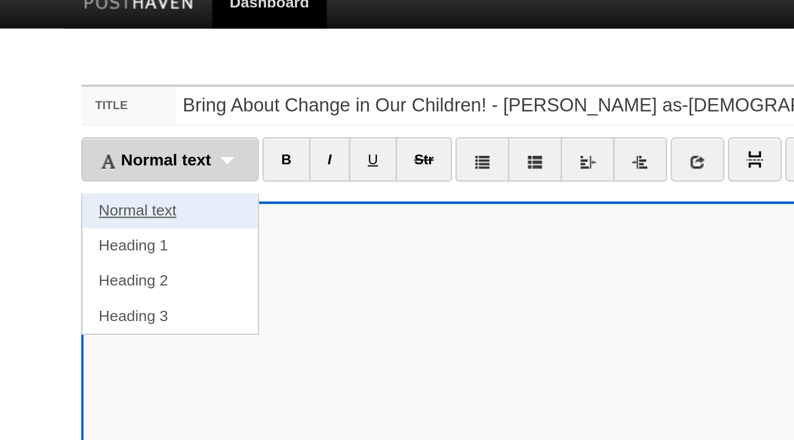
click at [171, 114] on link "Normal text" at bounding box center [162, 115] width 86 height 17
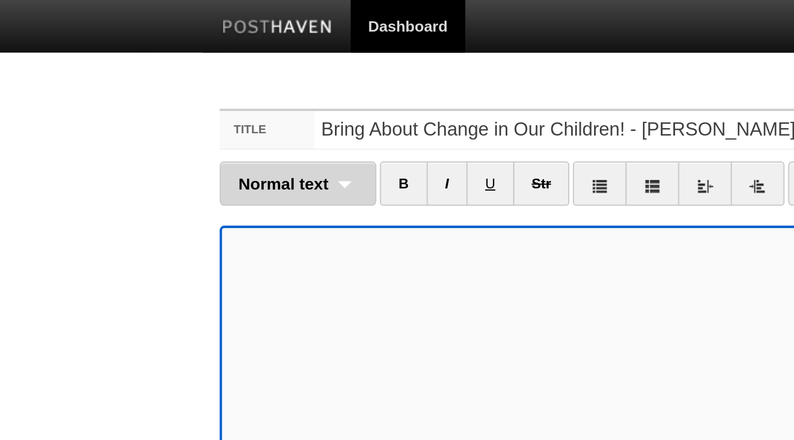
click at [151, 91] on span "Normal text" at bounding box center [150, 90] width 44 height 9
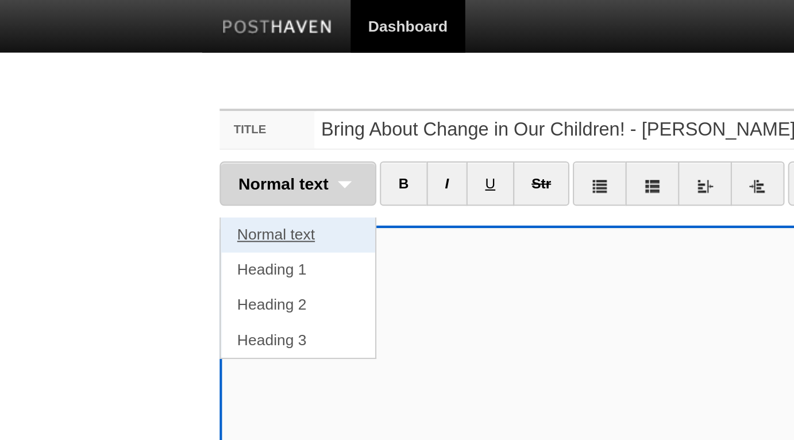
click at [140, 116] on link "Normal text" at bounding box center [157, 115] width 76 height 17
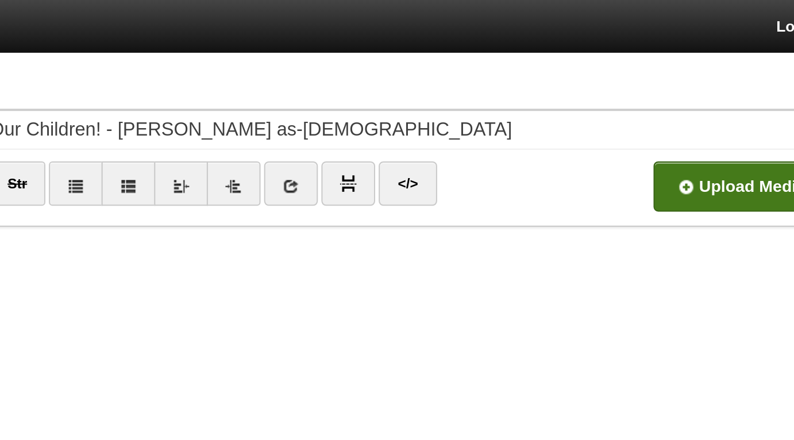
click at [615, 95] on input "file" at bounding box center [286, 94] width 870 height 59
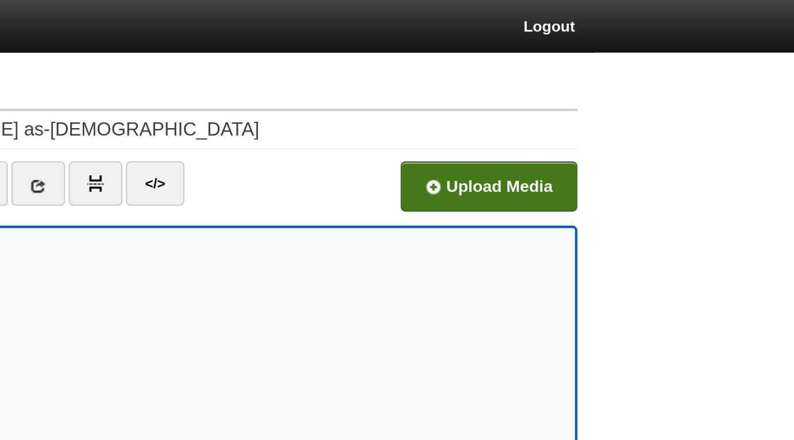
click at [620, 92] on input "file" at bounding box center [286, 94] width 870 height 59
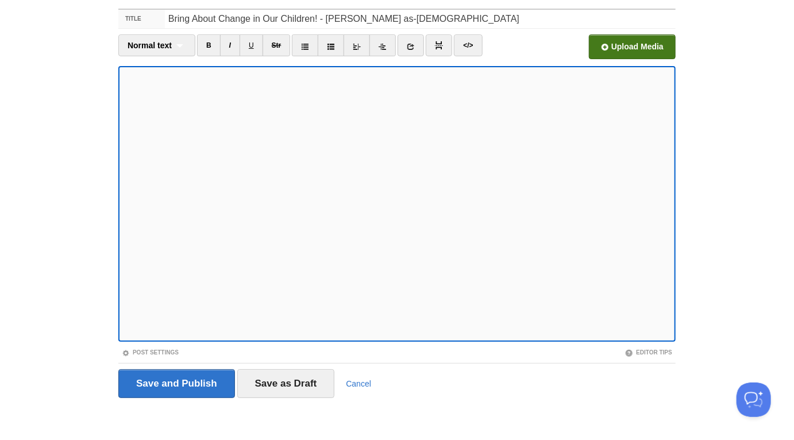
scroll to position [41, 0]
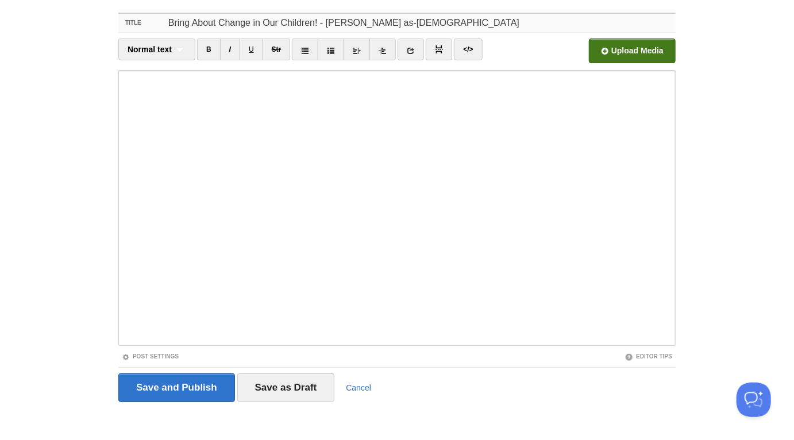
click at [187, 20] on input "Bring About Change in Our Children! - Hasan as-Somali" at bounding box center [420, 23] width 511 height 18
click at [191, 22] on input "Bring About Change in Our Children! - Hasan as-Somali" at bounding box center [420, 23] width 511 height 18
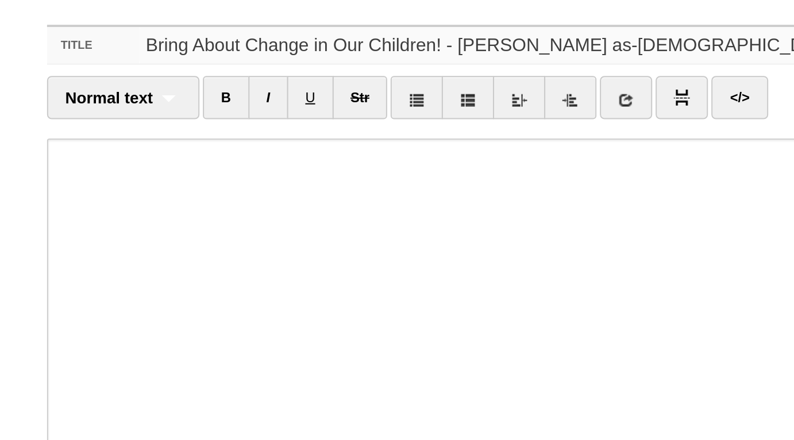
click at [188, 24] on input "Bring About Change in Our Children! - Hasan as-Somali" at bounding box center [420, 23] width 511 height 18
type input "Bring About Change in Our Children! - Hasan as-Somali"
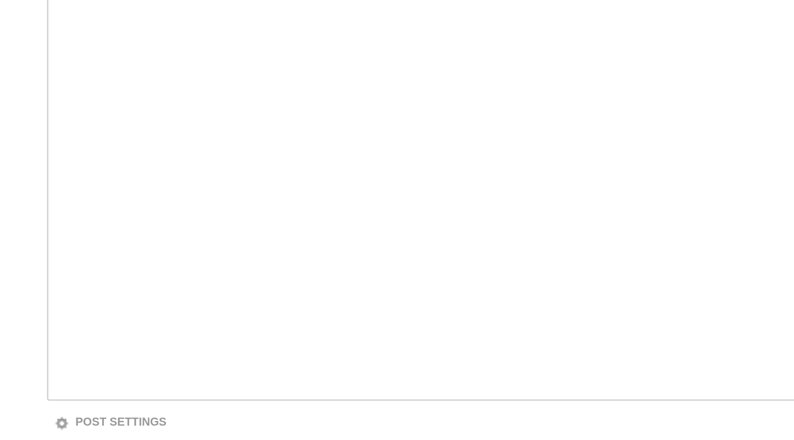
scroll to position [39, 0]
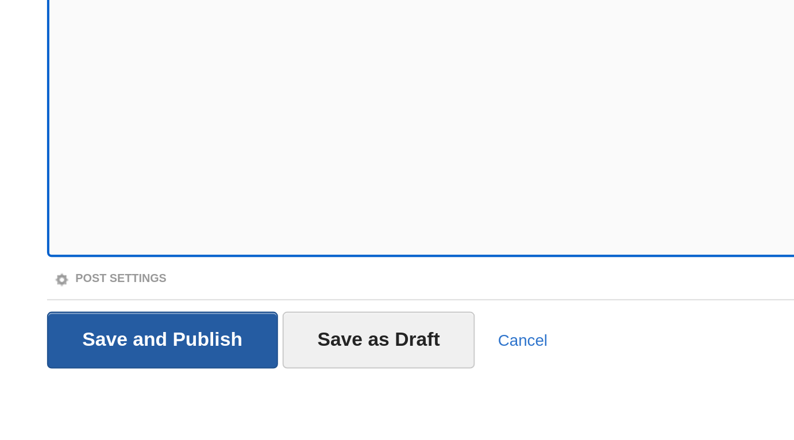
click at [183, 379] on input "Save and Publish" at bounding box center [176, 389] width 117 height 29
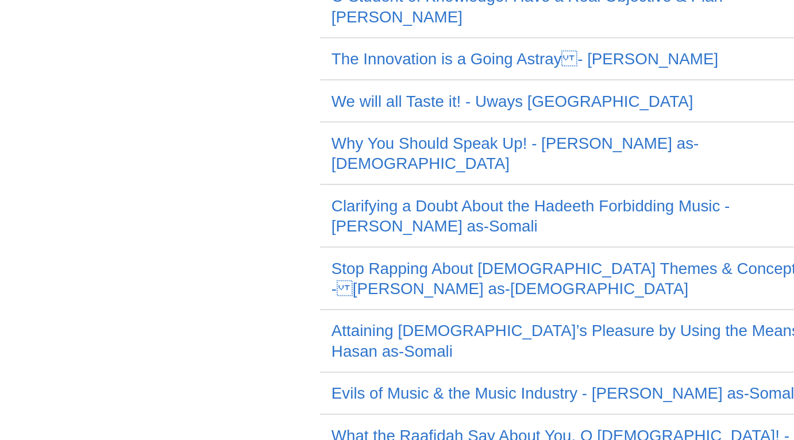
scroll to position [43, 0]
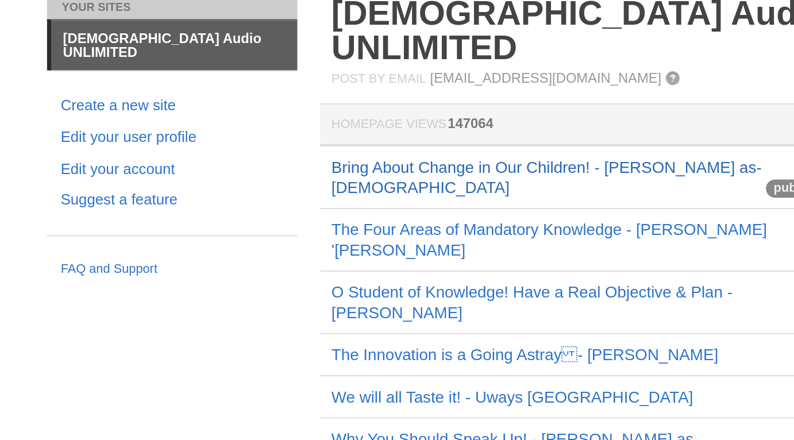
click at [272, 105] on link "Bring About Change in Our Children! - Hasan as-Somali" at bounding box center [370, 115] width 217 height 20
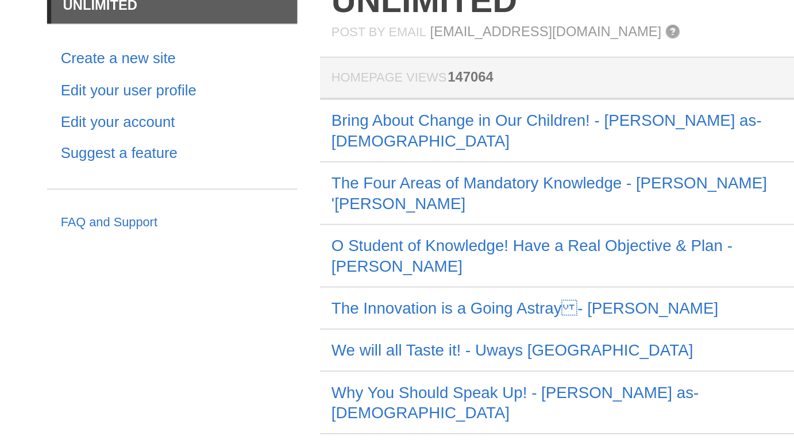
scroll to position [20, 0]
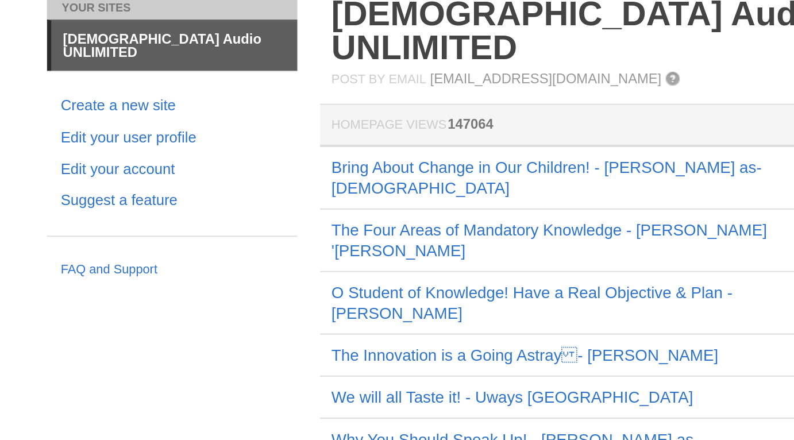
click at [258, 99] on td "Bring About Change in Our Children! - Hasan as-Somali" at bounding box center [394, 115] width 276 height 32
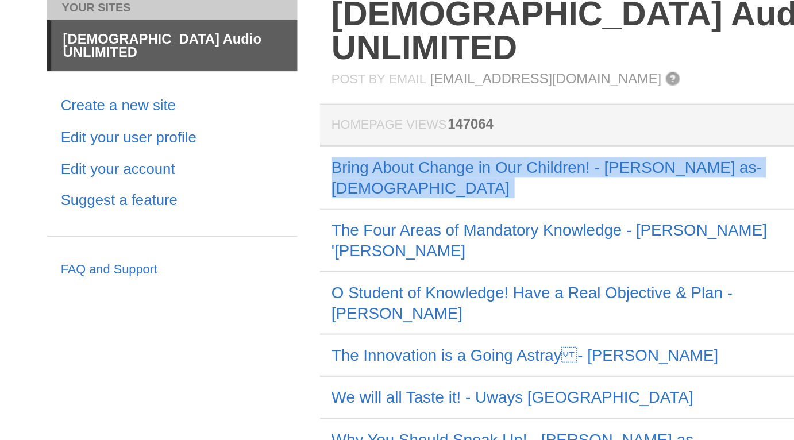
click at [258, 99] on td "Bring About Change in Our Children! - Hasan as-Somali" at bounding box center [394, 115] width 276 height 32
copy tr "Bring About Change in Our Children! - Hasan as-Somali"
